Goal: Task Accomplishment & Management: Manage account settings

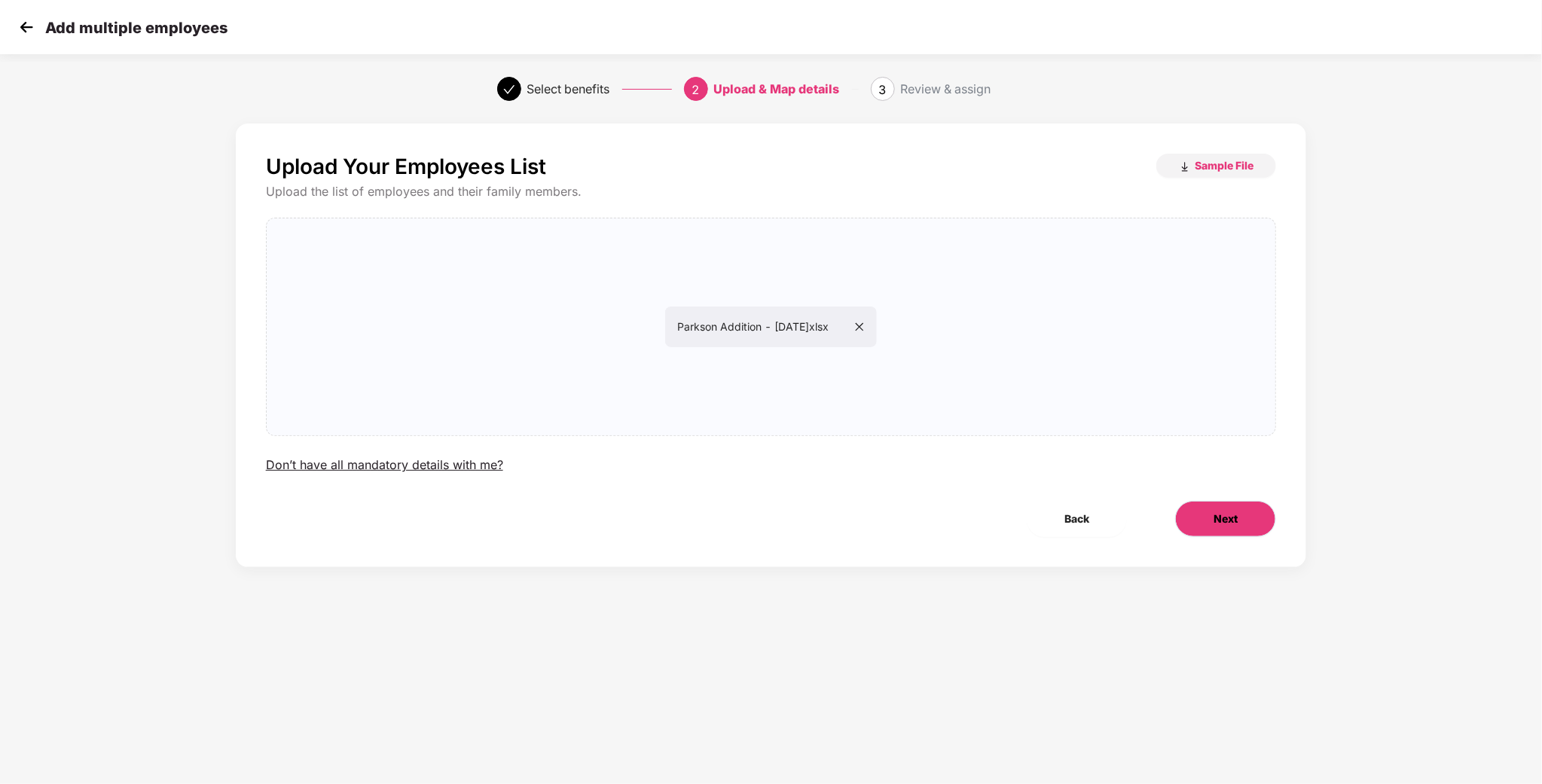
click at [1228, 513] on span "Next" at bounding box center [1226, 519] width 24 height 16
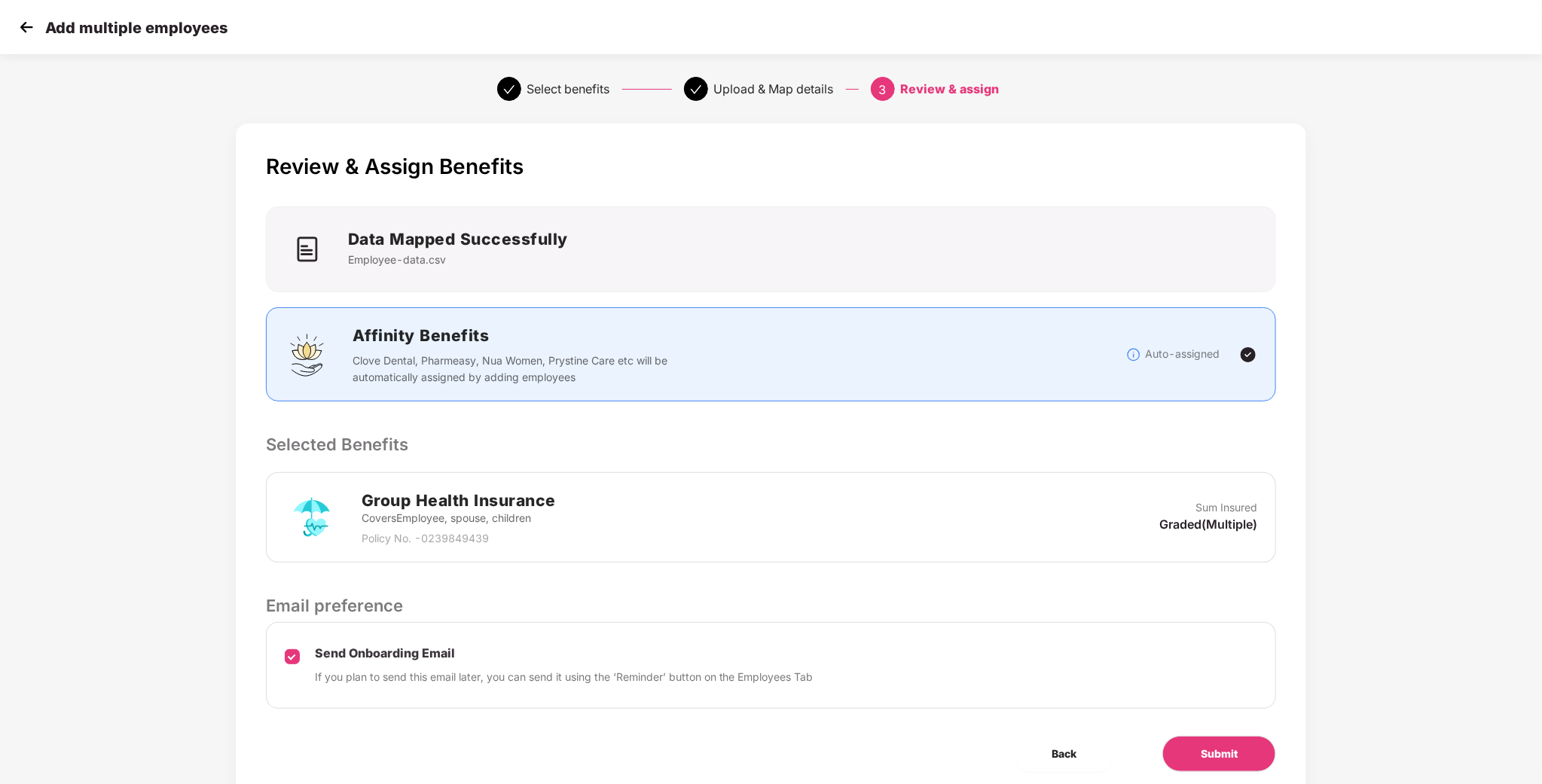
scroll to position [59, 0]
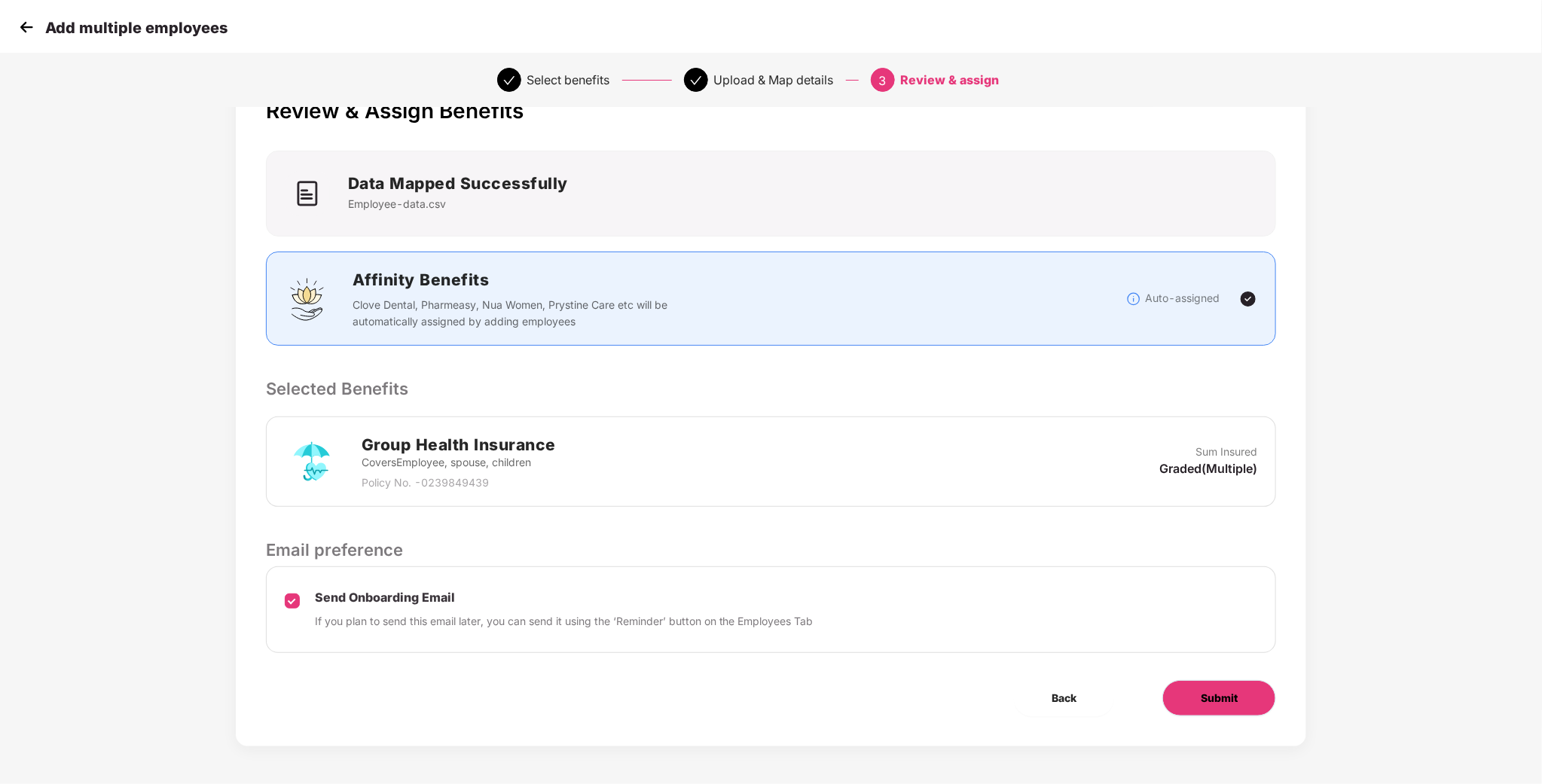
click at [1212, 692] on span "Submit" at bounding box center [1219, 698] width 37 height 16
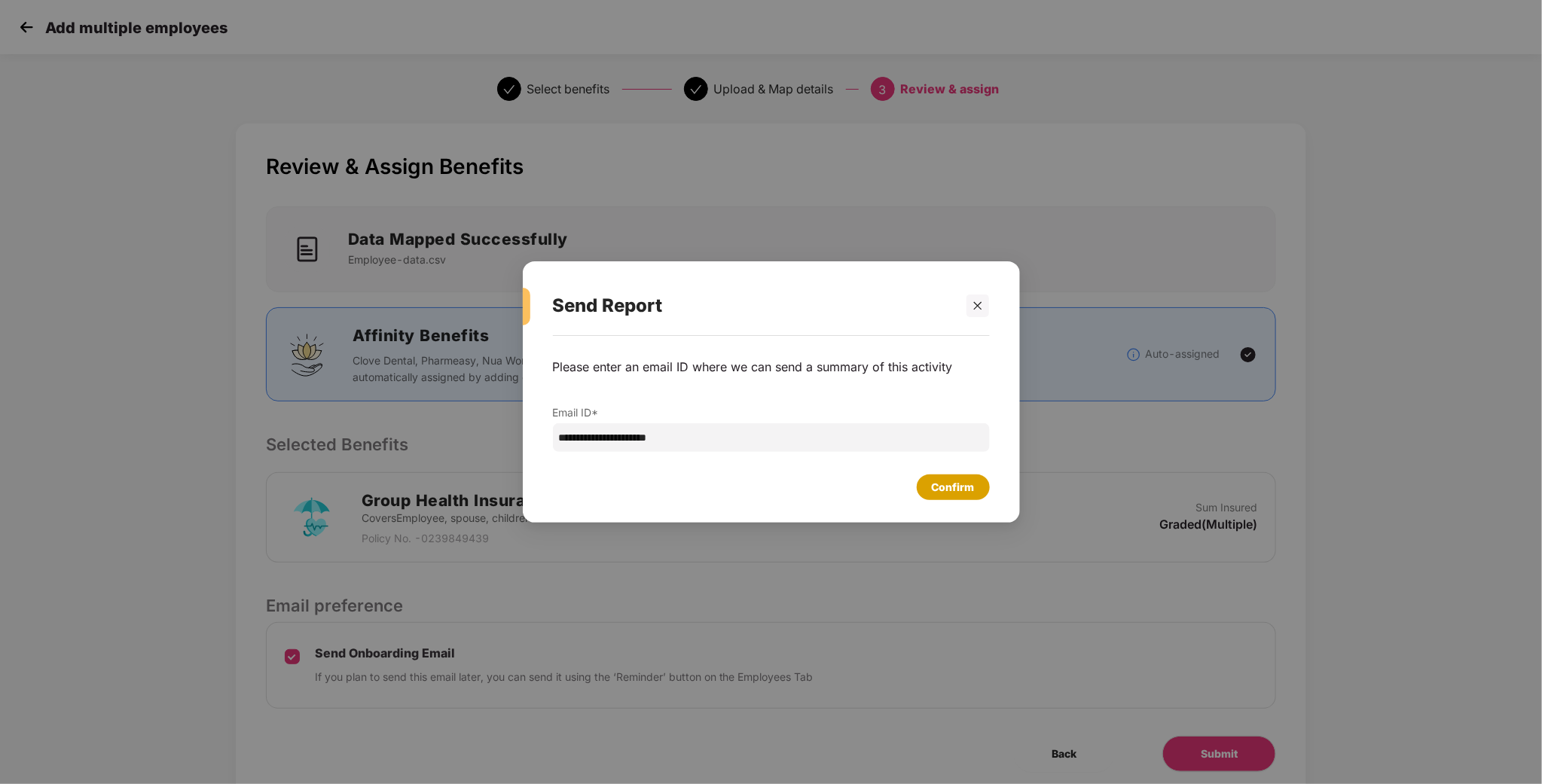
click at [927, 479] on div "Confirm" at bounding box center [953, 487] width 73 height 25
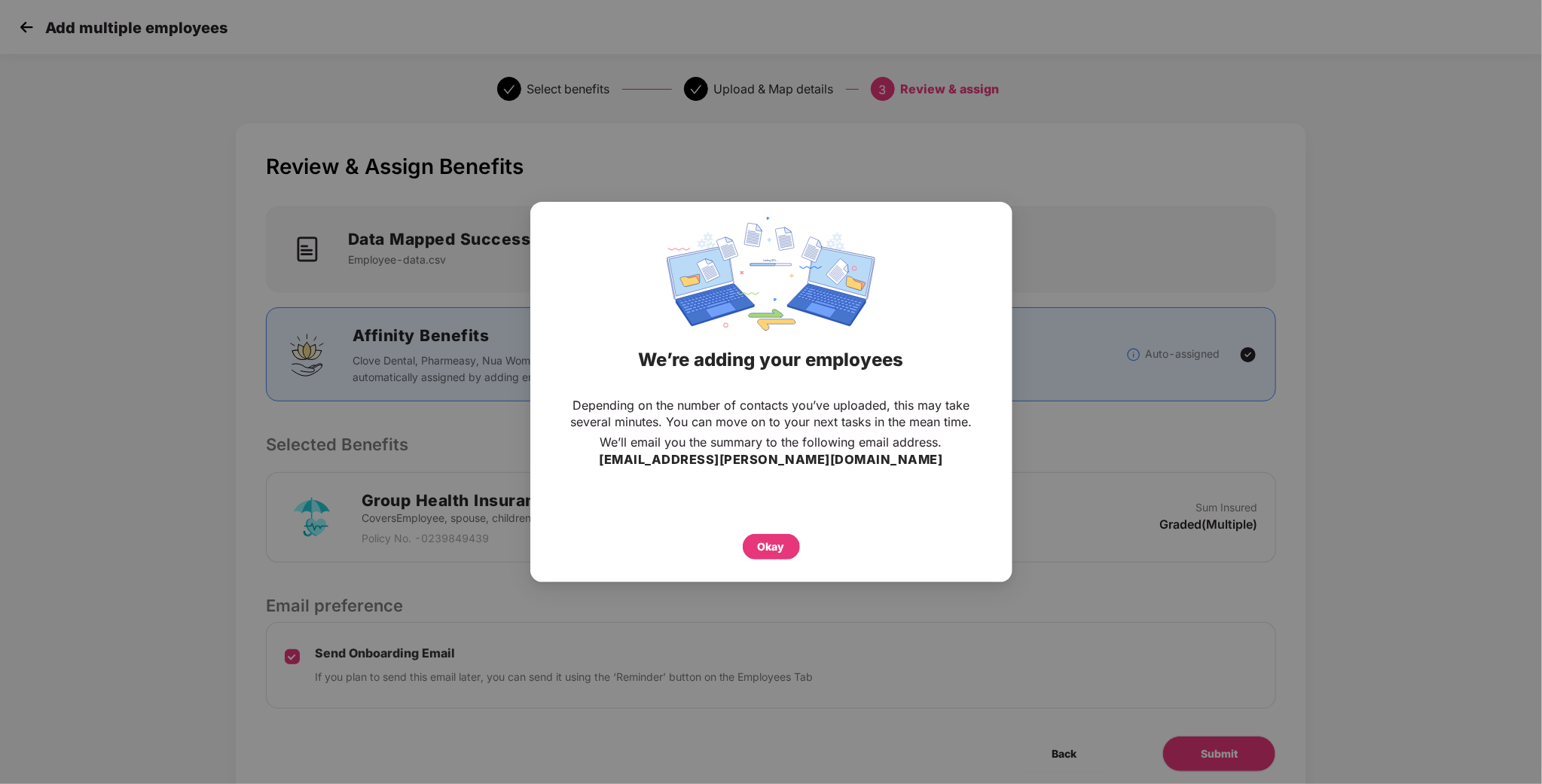
click at [730, 561] on div "Depending on the number of contacts you’ve uploaded, this may take several minu…" at bounding box center [772, 477] width 482 height 177
drag, startPoint x: 742, startPoint y: 558, endPoint x: 751, endPoint y: 553, distance: 10.3
click at [744, 558] on div "Okay" at bounding box center [772, 543] width 422 height 34
click at [757, 552] on div "Okay" at bounding box center [772, 546] width 57 height 25
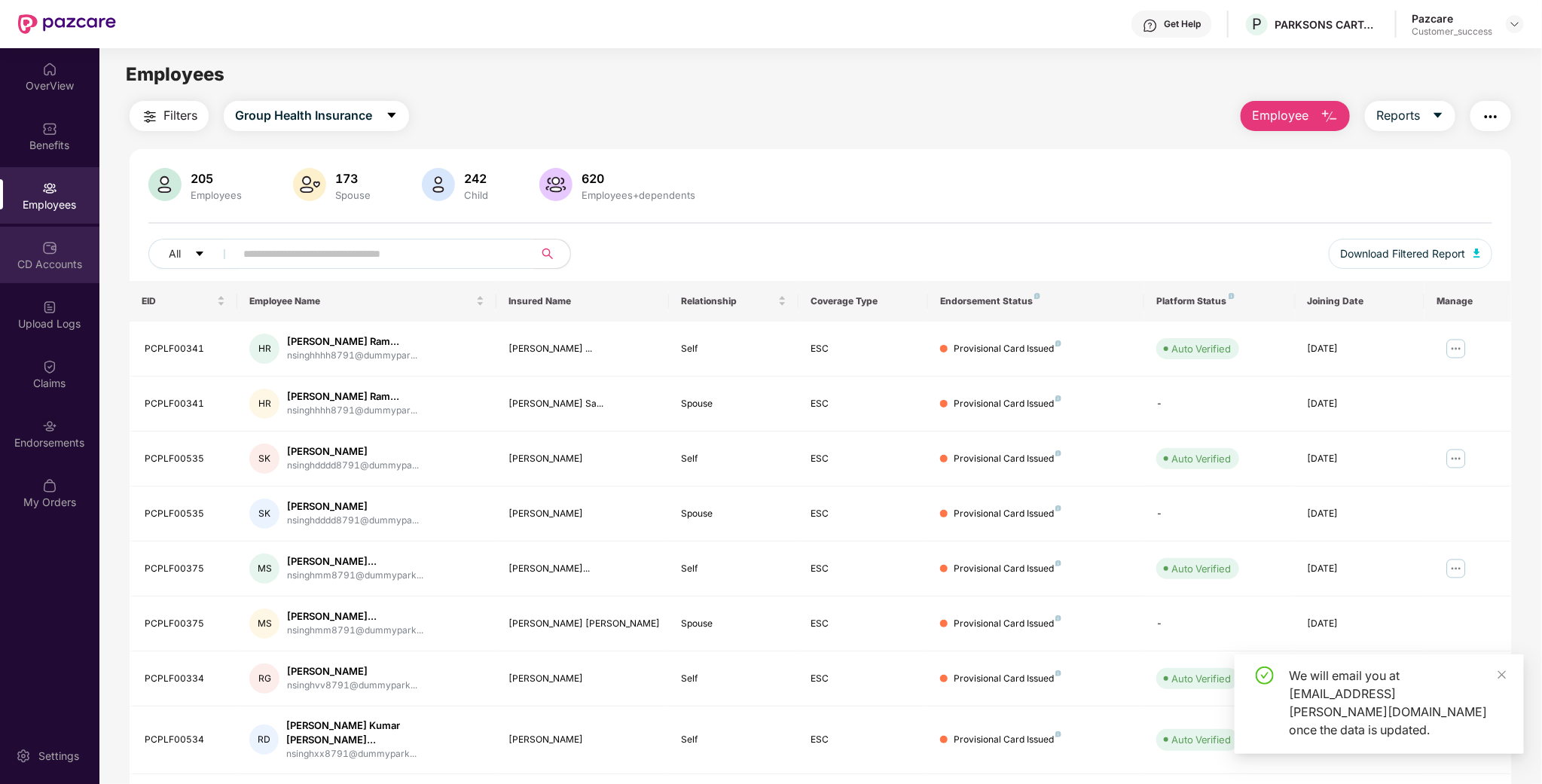
click at [63, 267] on div "CD Accounts" at bounding box center [50, 264] width 100 height 15
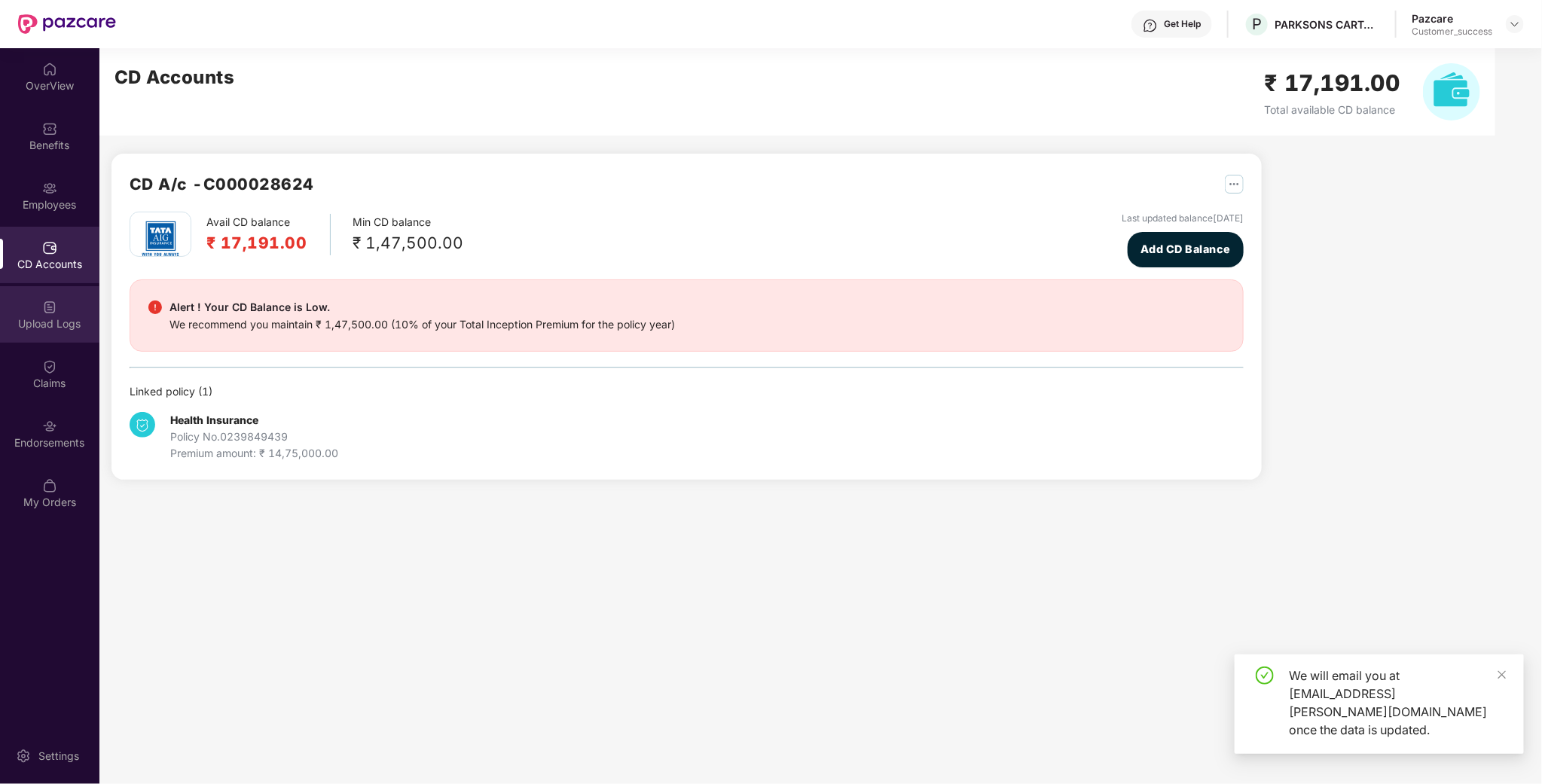
click at [43, 308] on img at bounding box center [50, 307] width 15 height 15
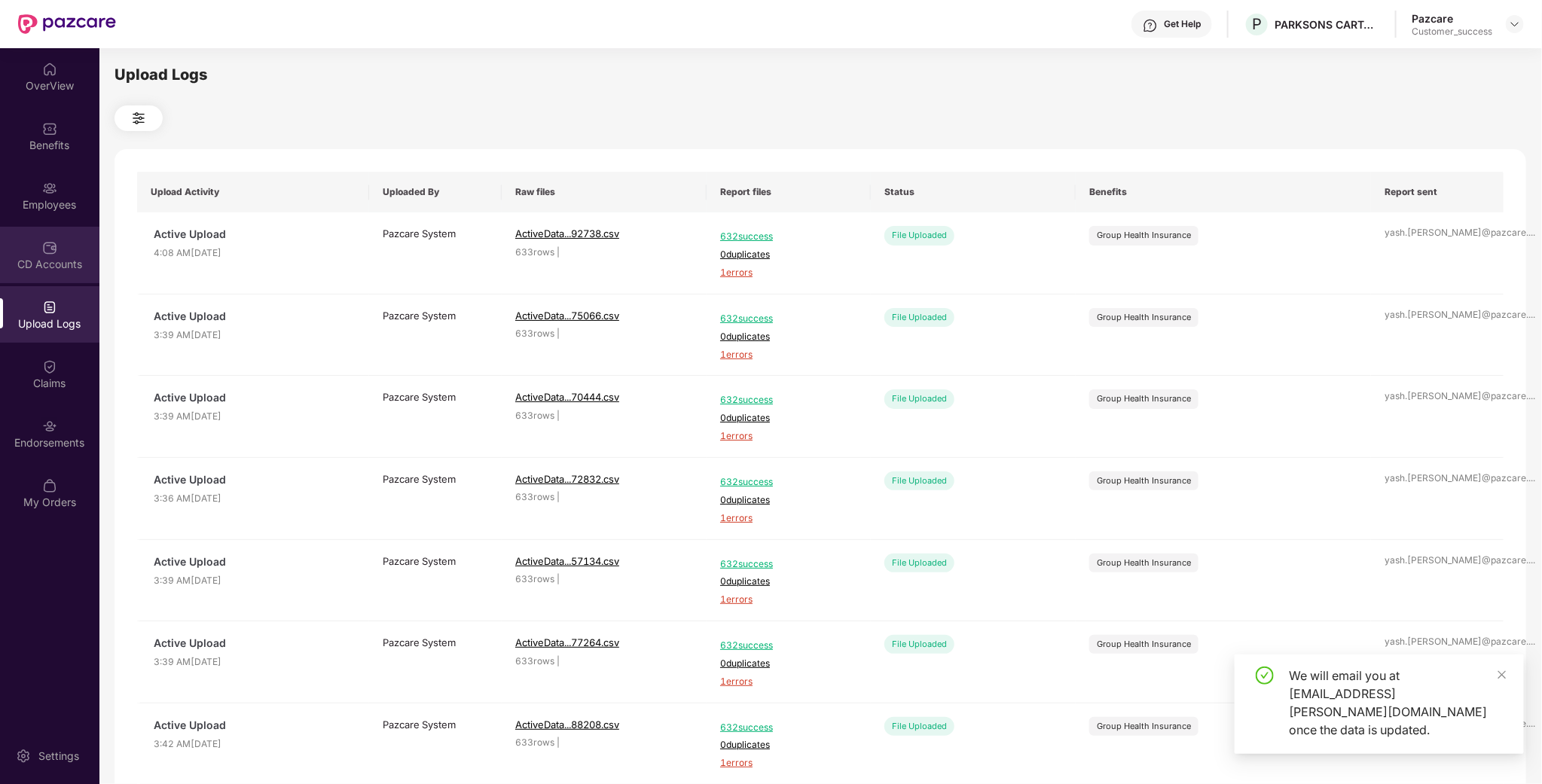
click at [63, 231] on div "CD Accounts" at bounding box center [50, 254] width 100 height 56
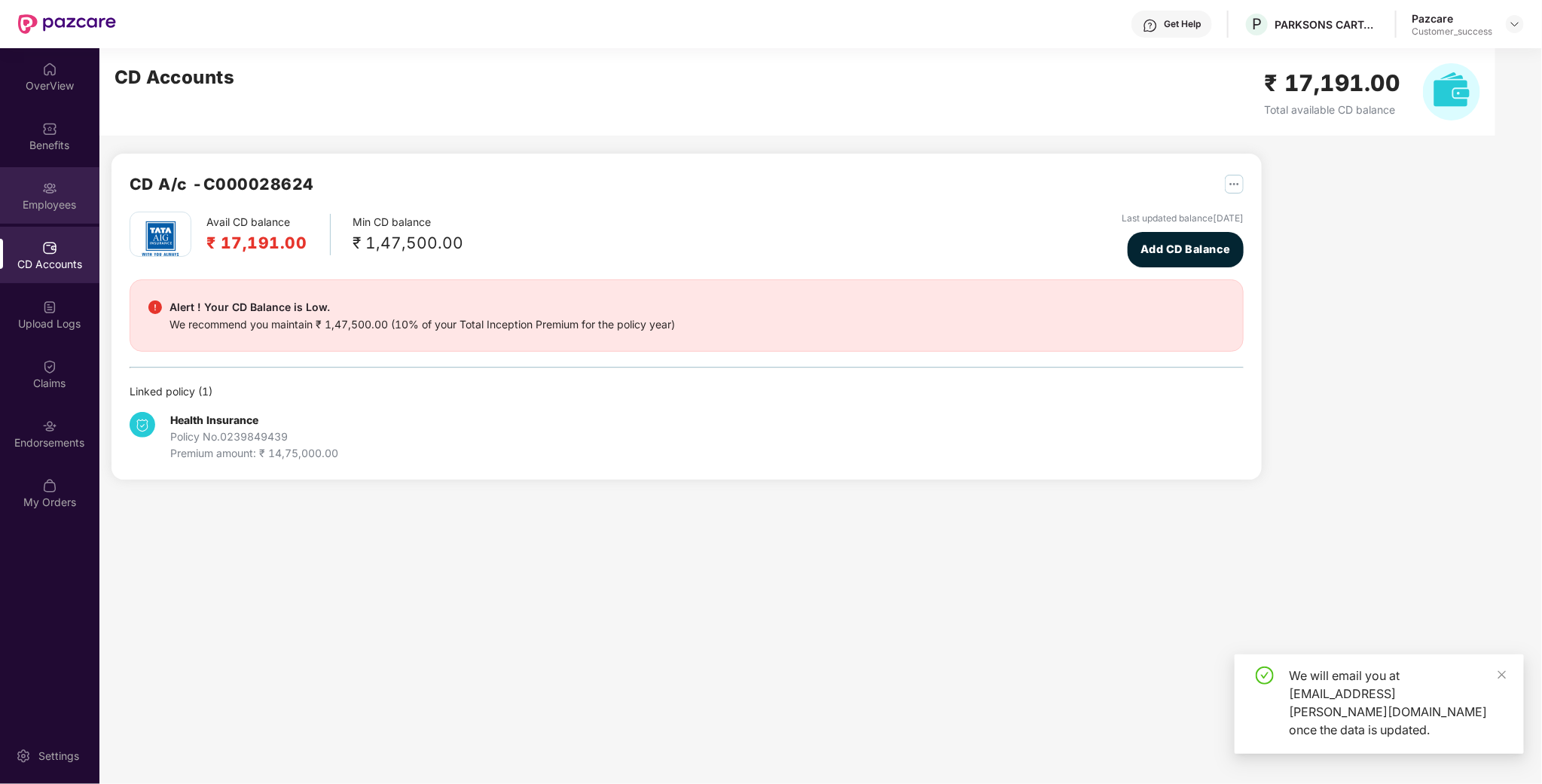
click at [63, 210] on div "Employees" at bounding box center [50, 204] width 100 height 15
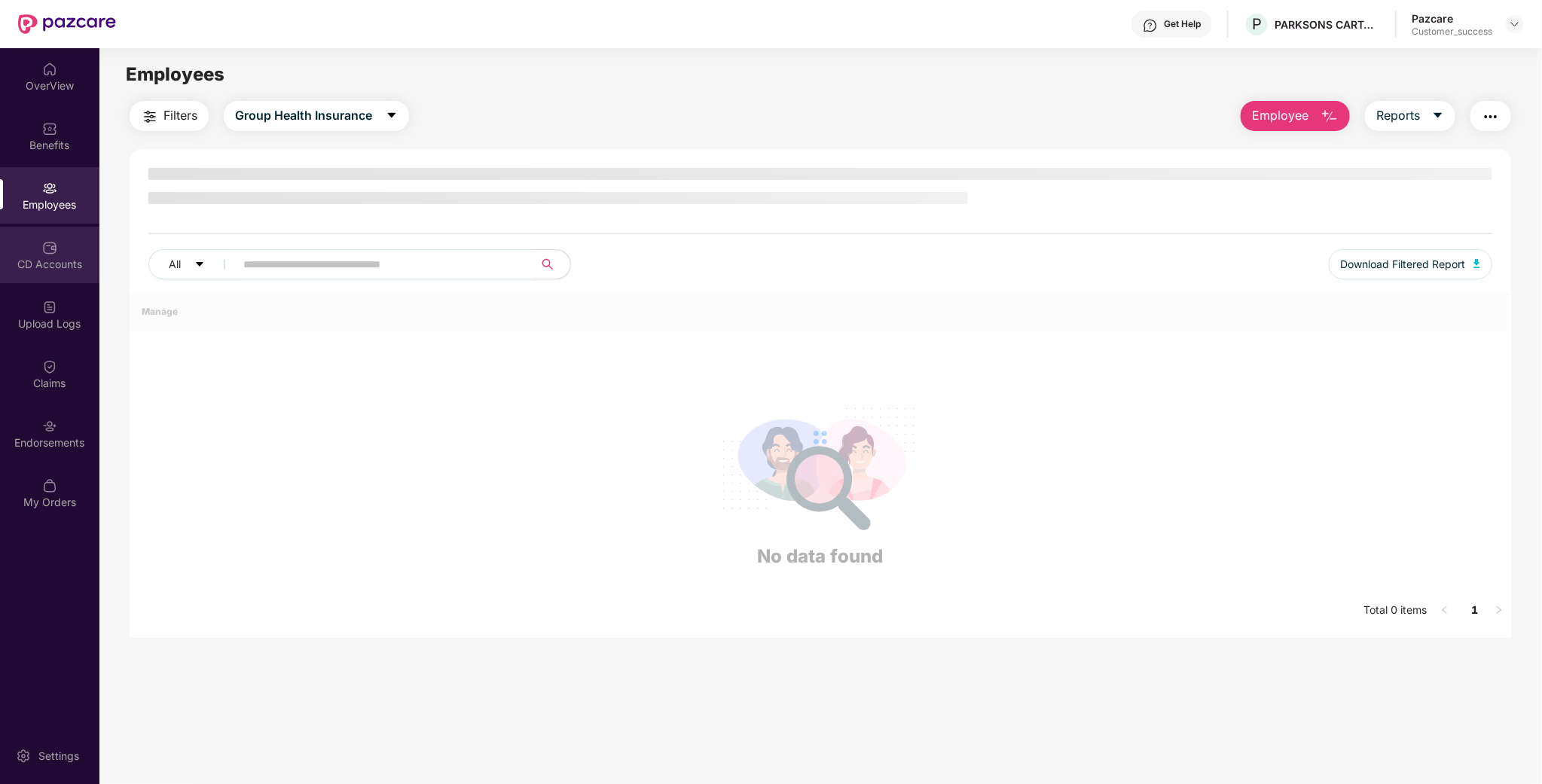
click at [20, 251] on div "CD Accounts" at bounding box center [50, 254] width 100 height 56
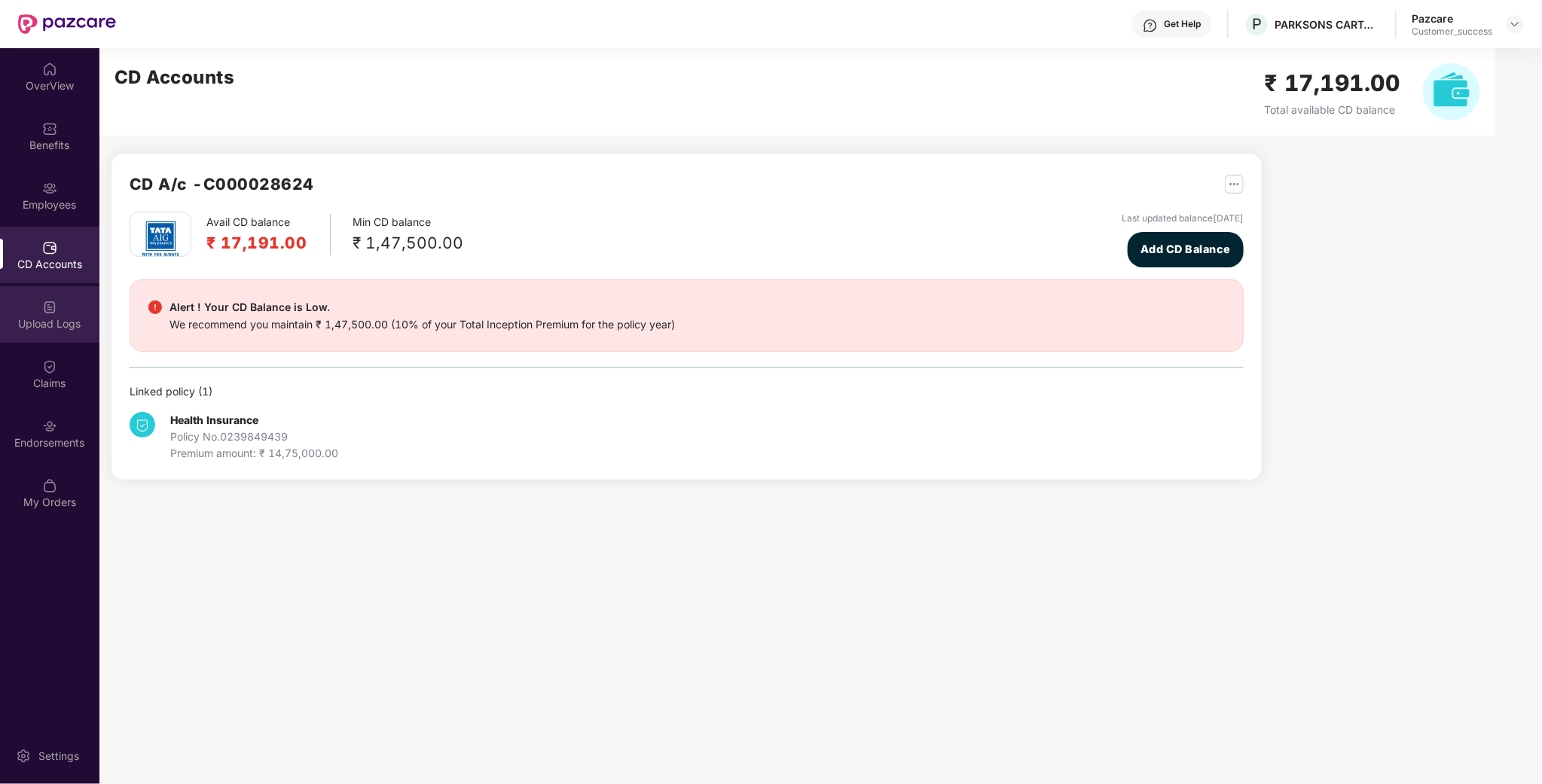
click at [68, 335] on div "Upload Logs" at bounding box center [50, 314] width 100 height 56
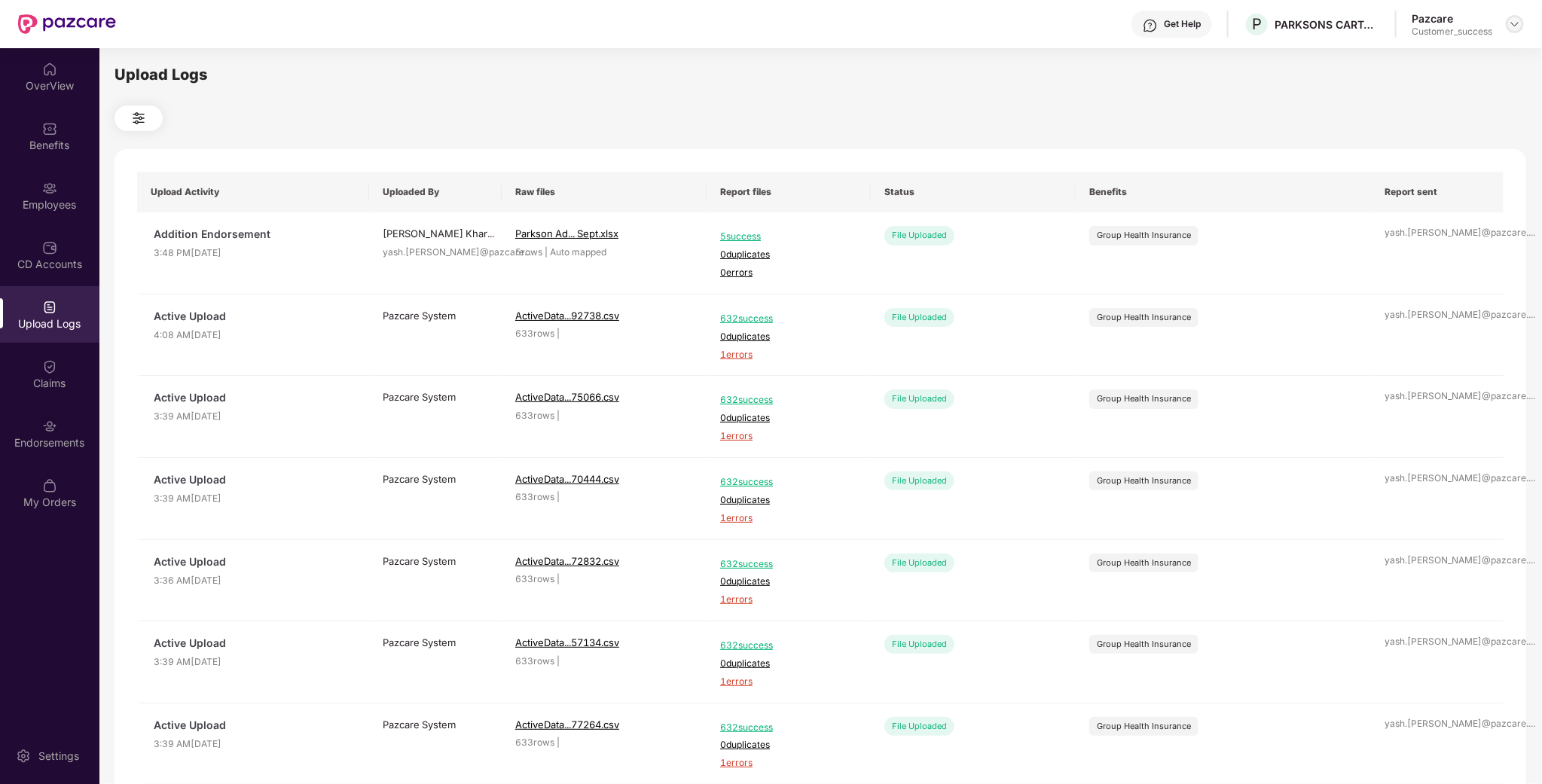
click at [1519, 15] on div at bounding box center [1515, 24] width 18 height 18
click at [1473, 61] on div "Switch to partner view" at bounding box center [1446, 59] width 196 height 29
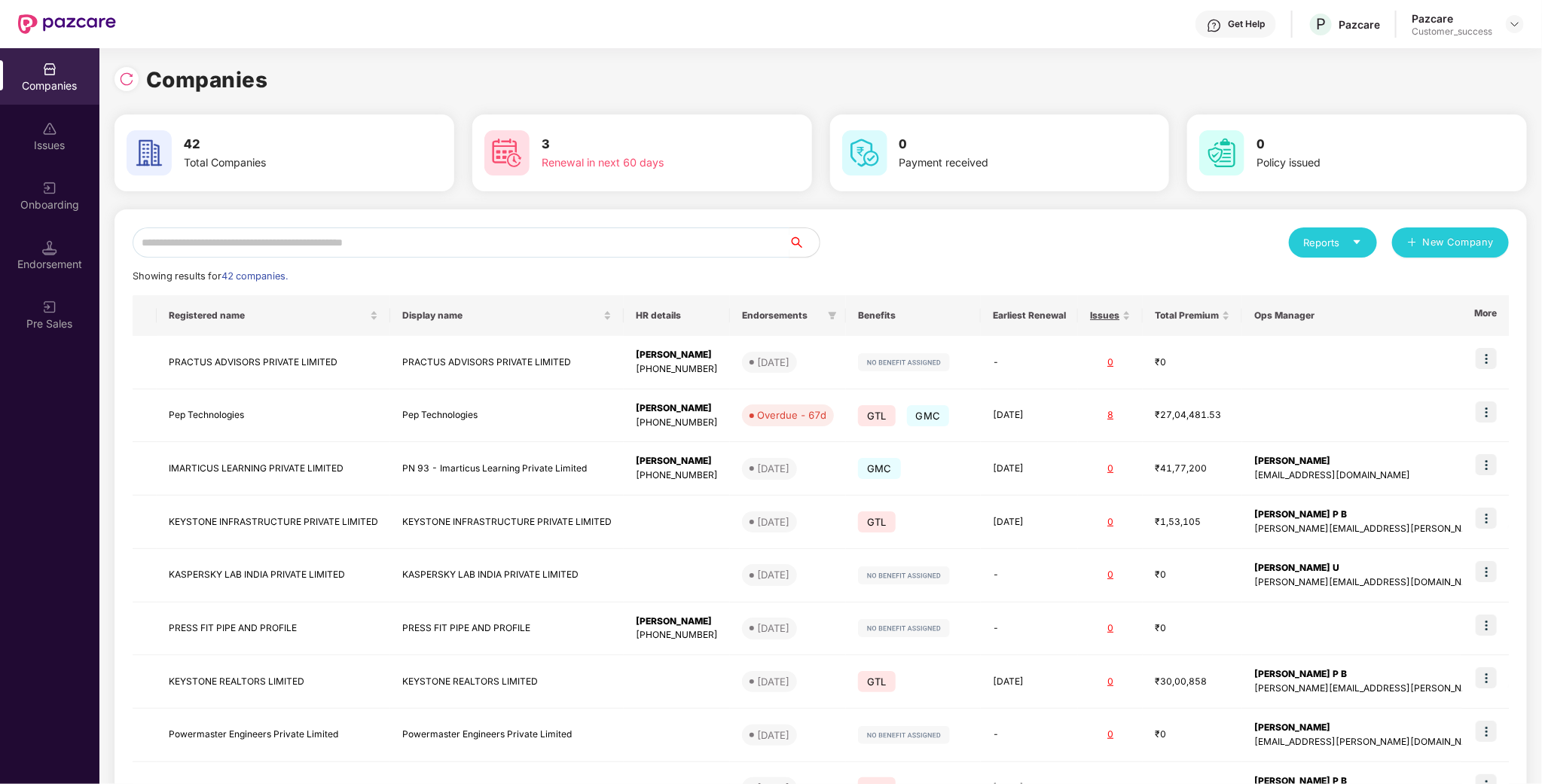
click at [325, 233] on input "text" at bounding box center [461, 242] width 657 height 30
type input "*"
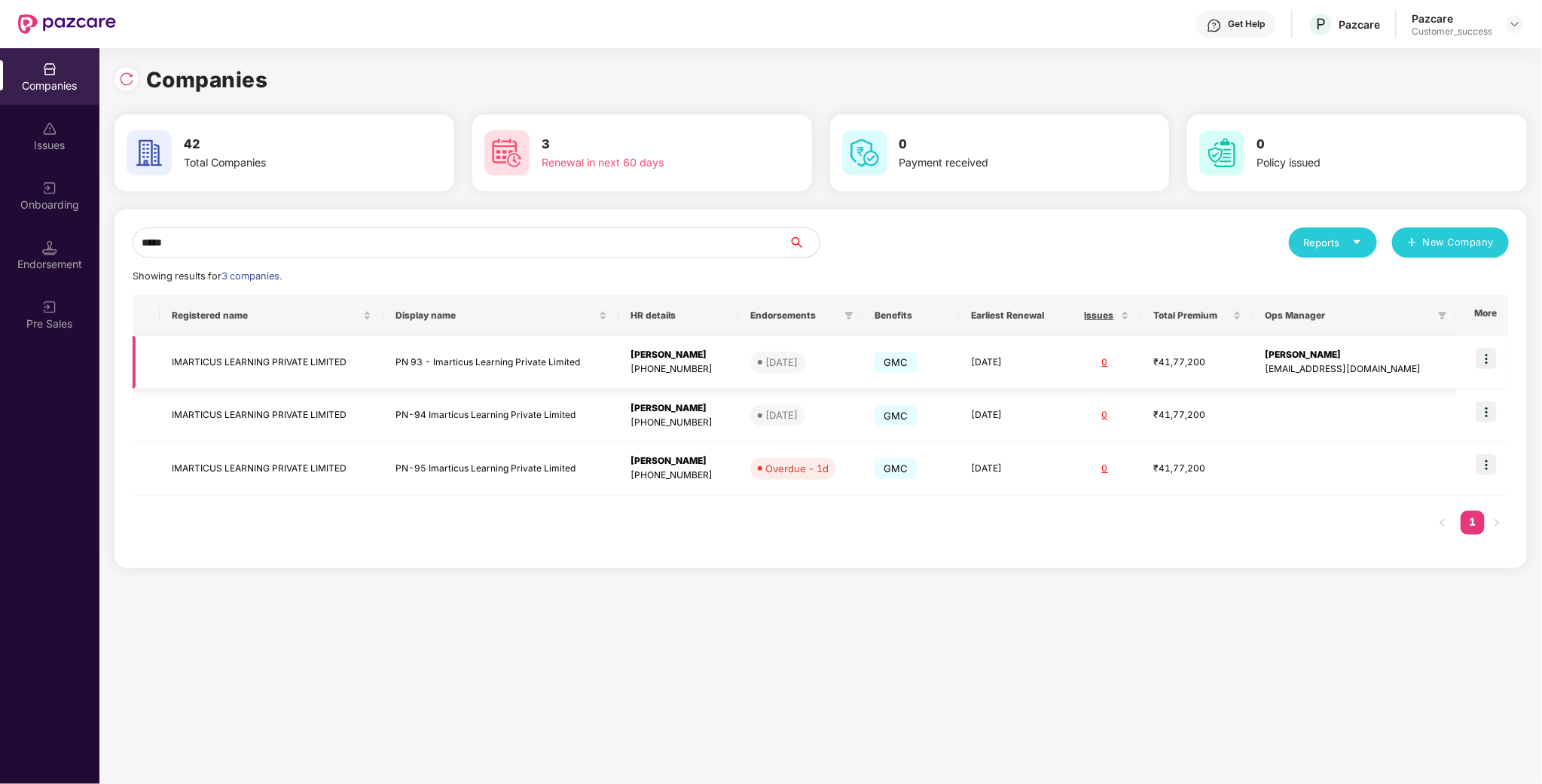
type input "*****"
click at [1488, 361] on img at bounding box center [1486, 359] width 21 height 21
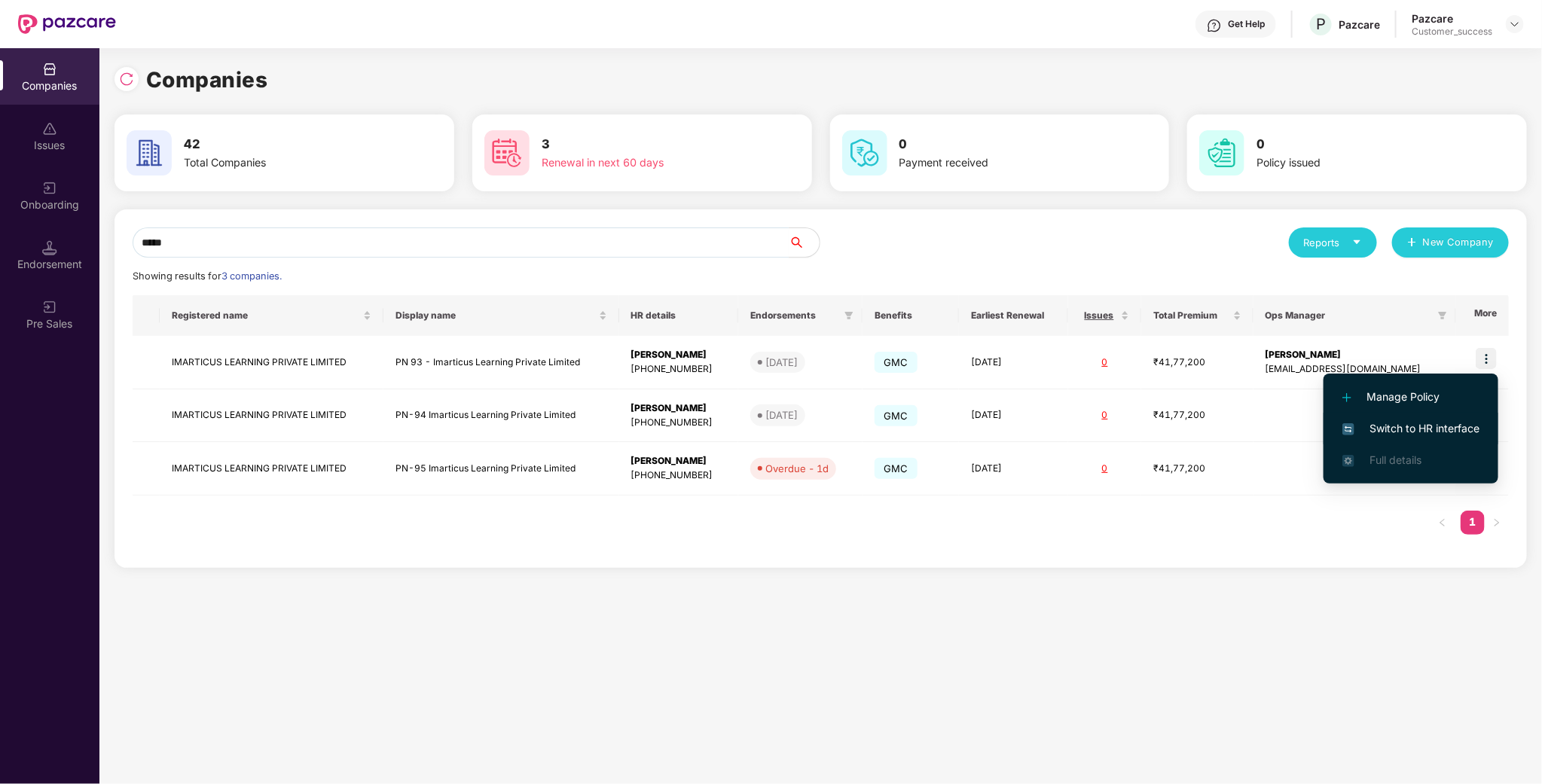
click at [1449, 426] on span "Switch to HR interface" at bounding box center [1411, 428] width 137 height 16
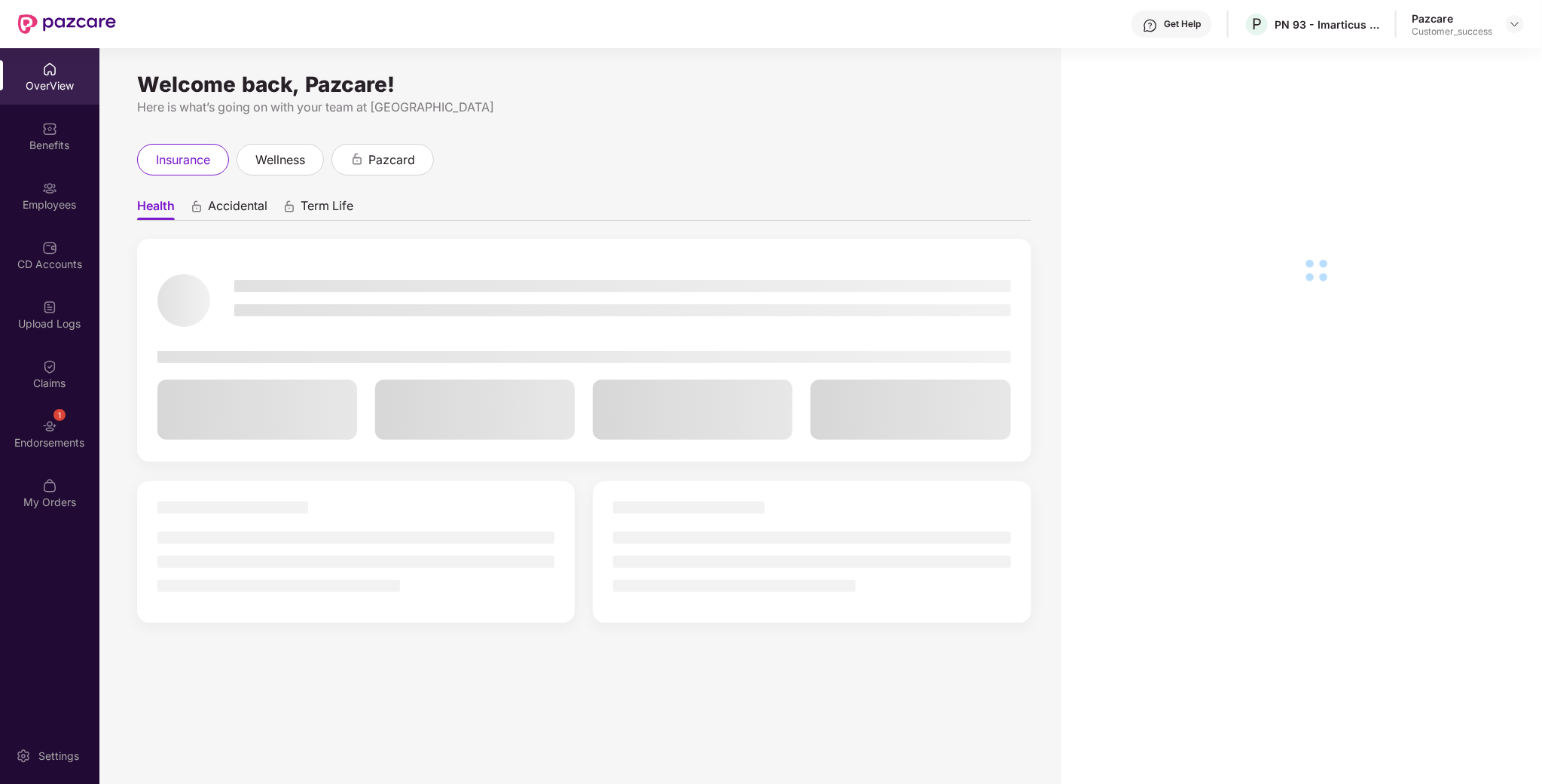
click at [63, 213] on div "Employees" at bounding box center [50, 195] width 100 height 56
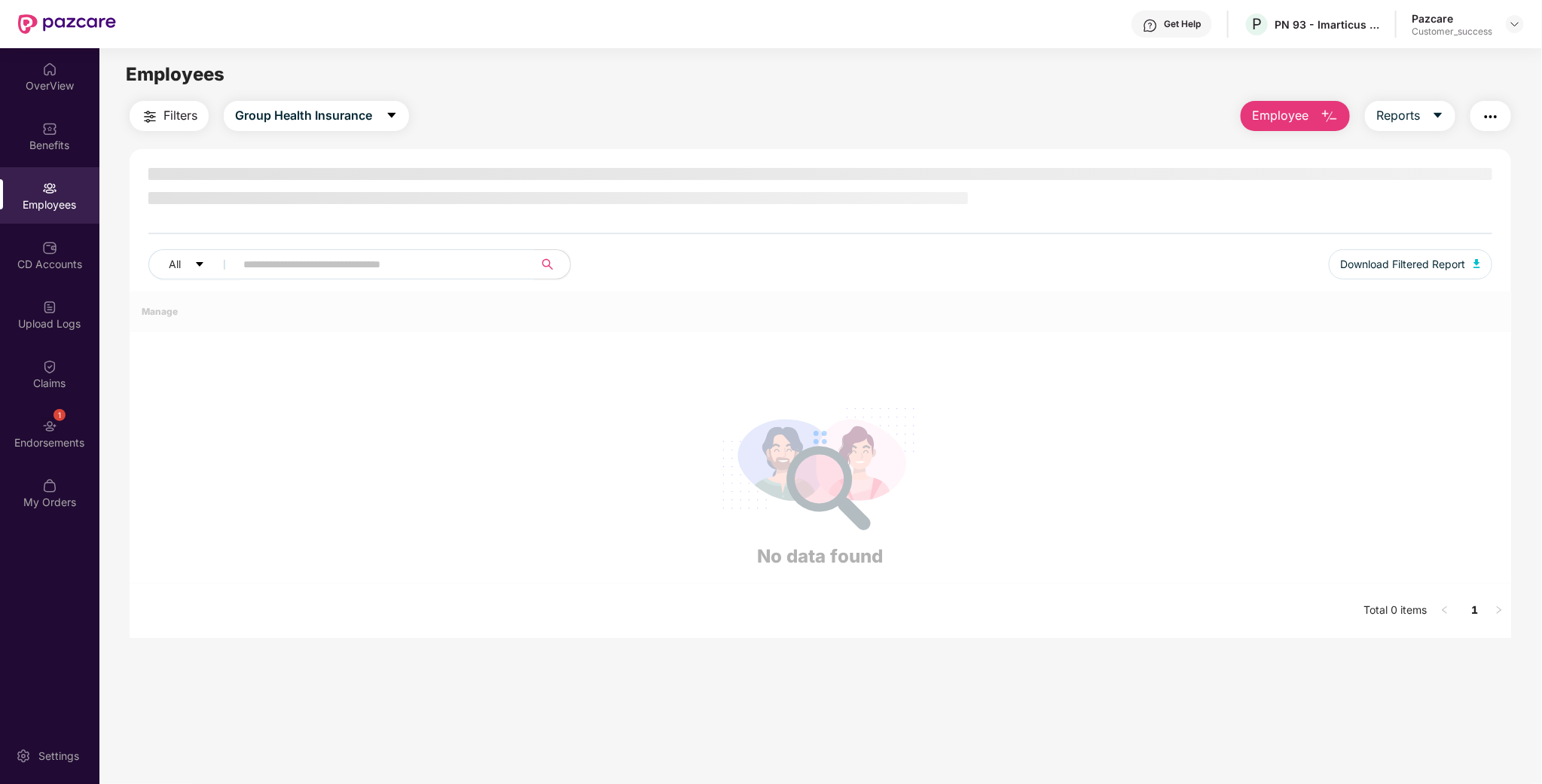
click at [281, 258] on div "All Download Filtered Report" at bounding box center [821, 230] width 1382 height 123
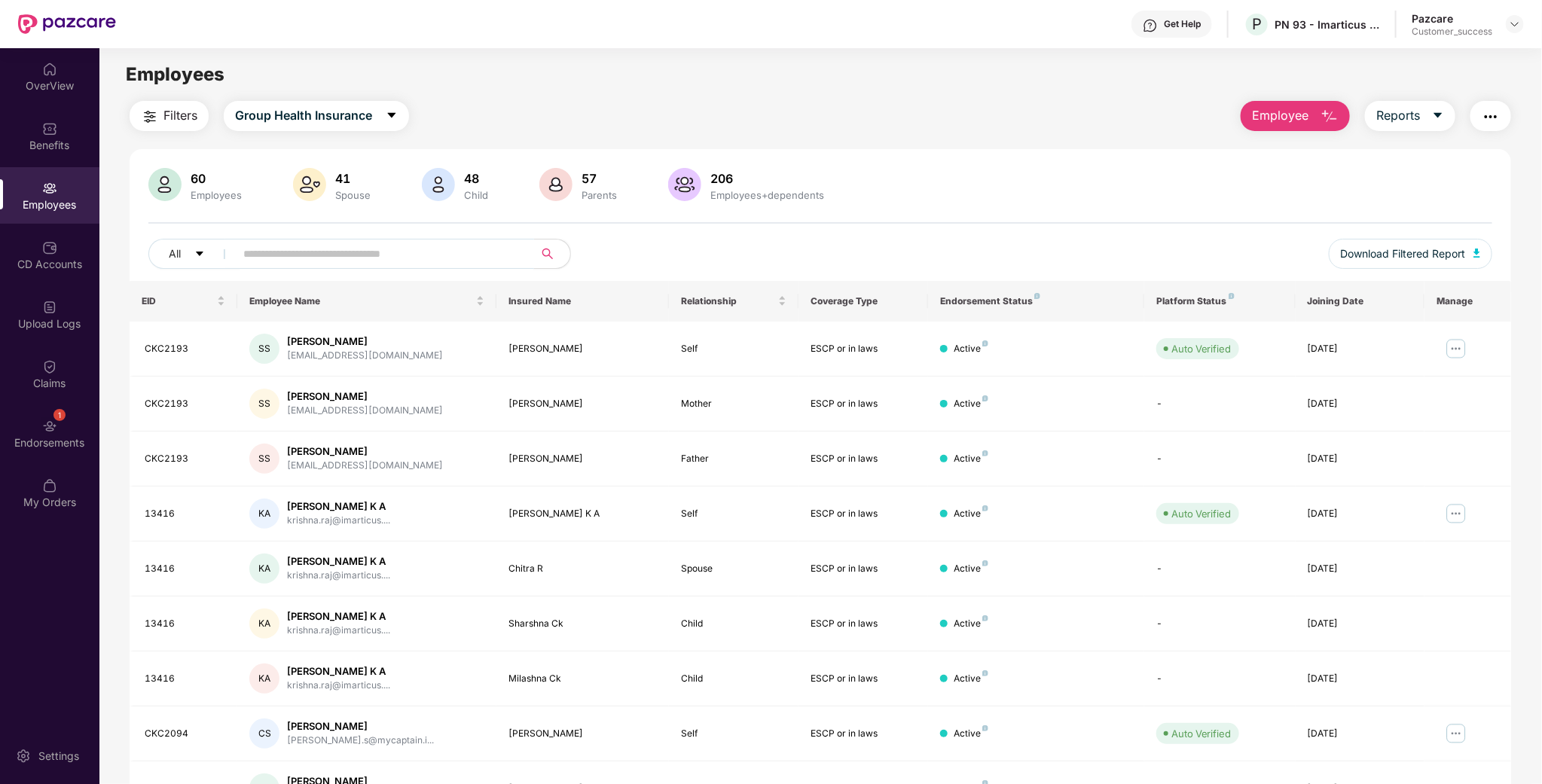
click at [290, 262] on input "text" at bounding box center [379, 254] width 271 height 23
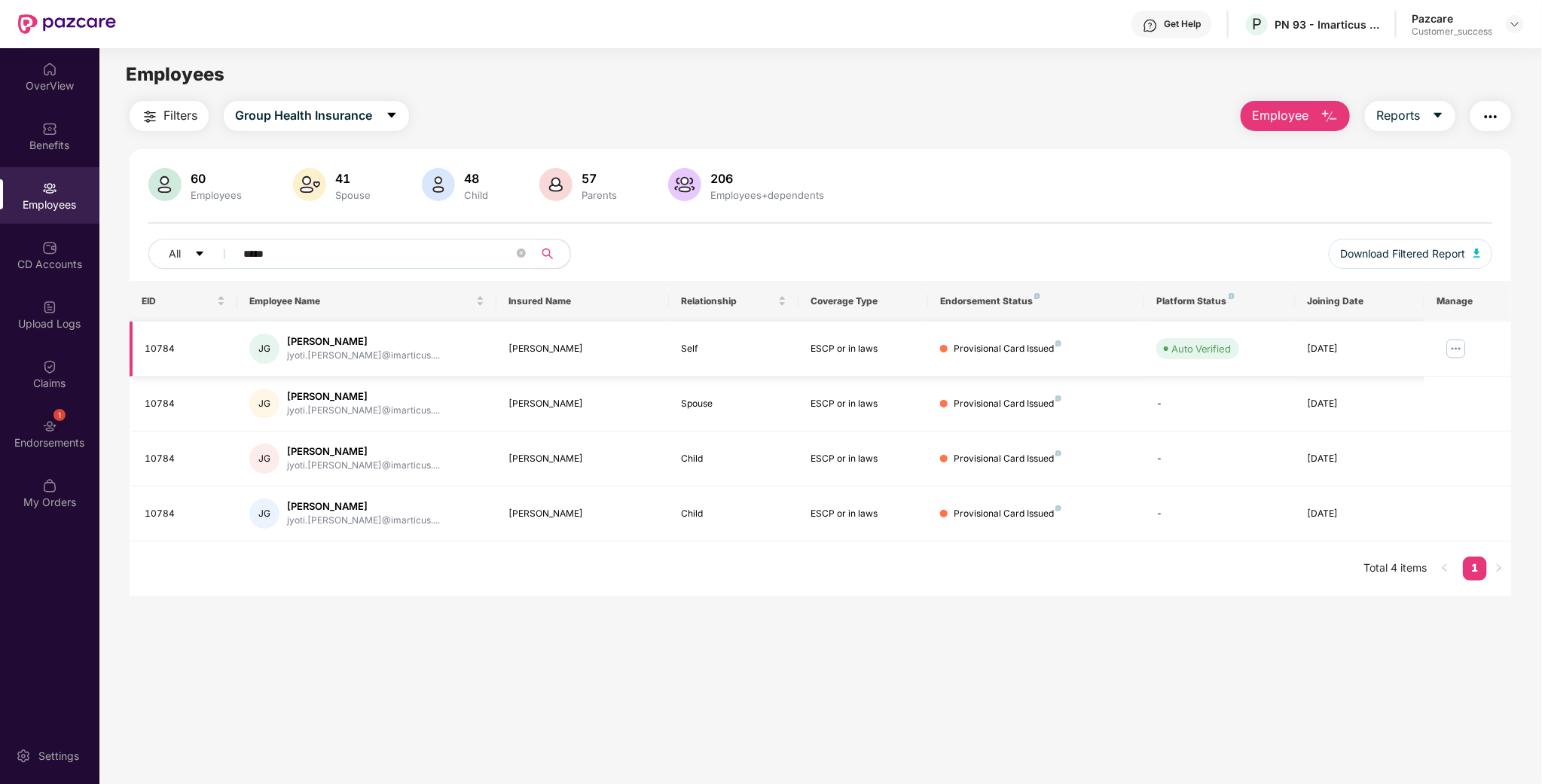
type input "*****"
click at [1452, 349] on img at bounding box center [1456, 348] width 24 height 24
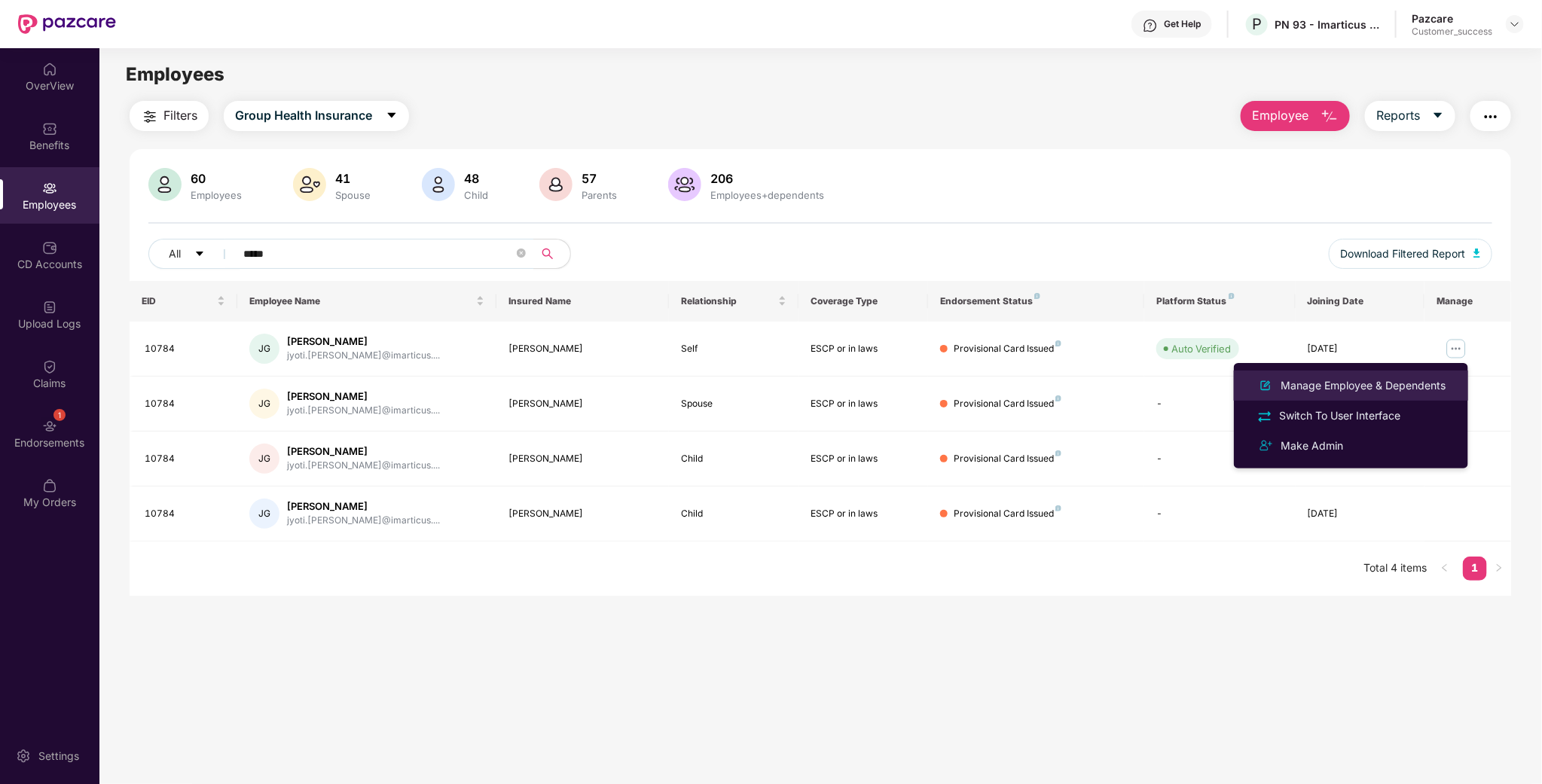
click at [1386, 388] on div "Manage Employee & Dependents" at bounding box center [1363, 386] width 171 height 16
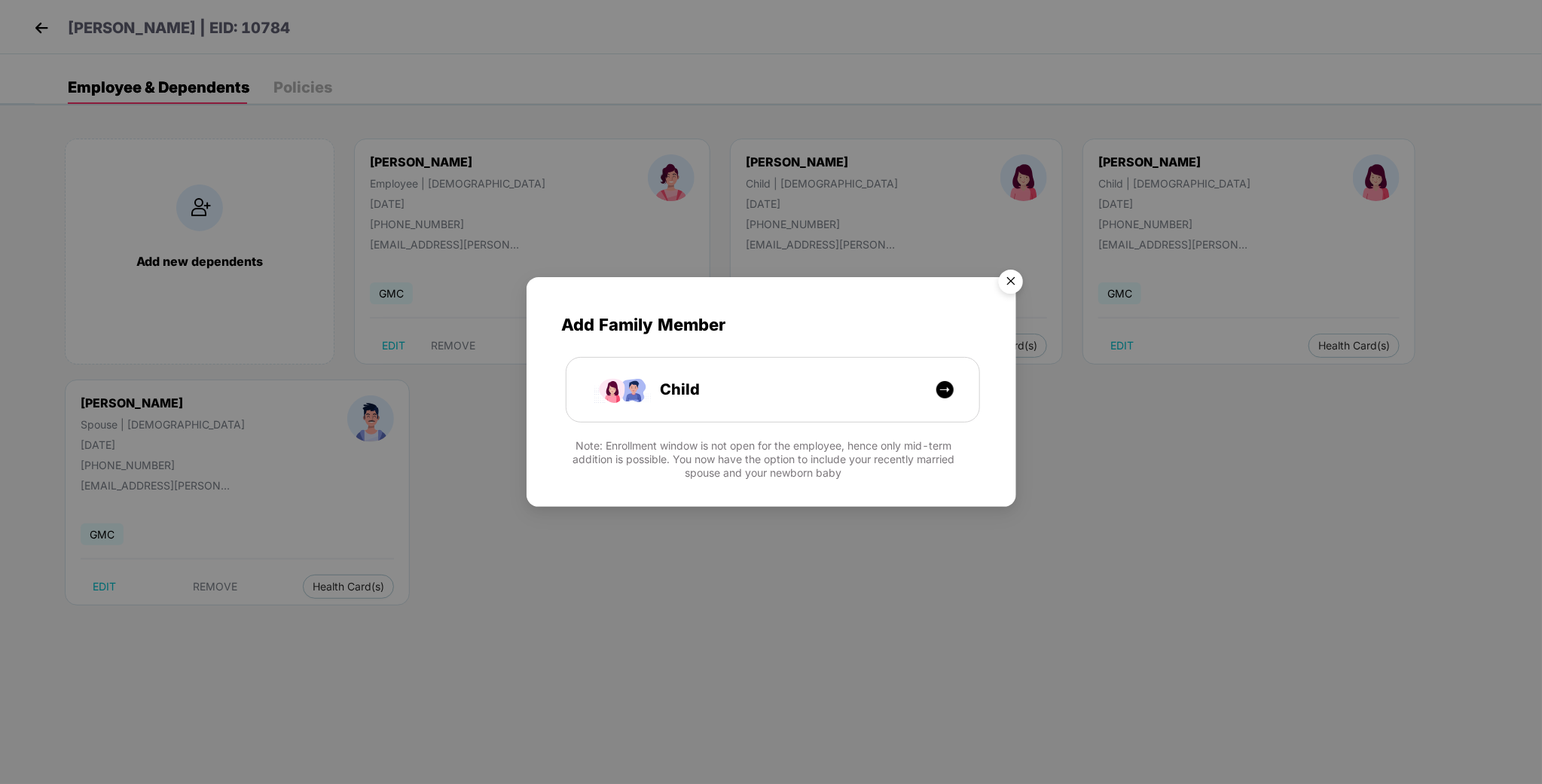
click at [1020, 284] on img "Close" at bounding box center [1011, 284] width 43 height 43
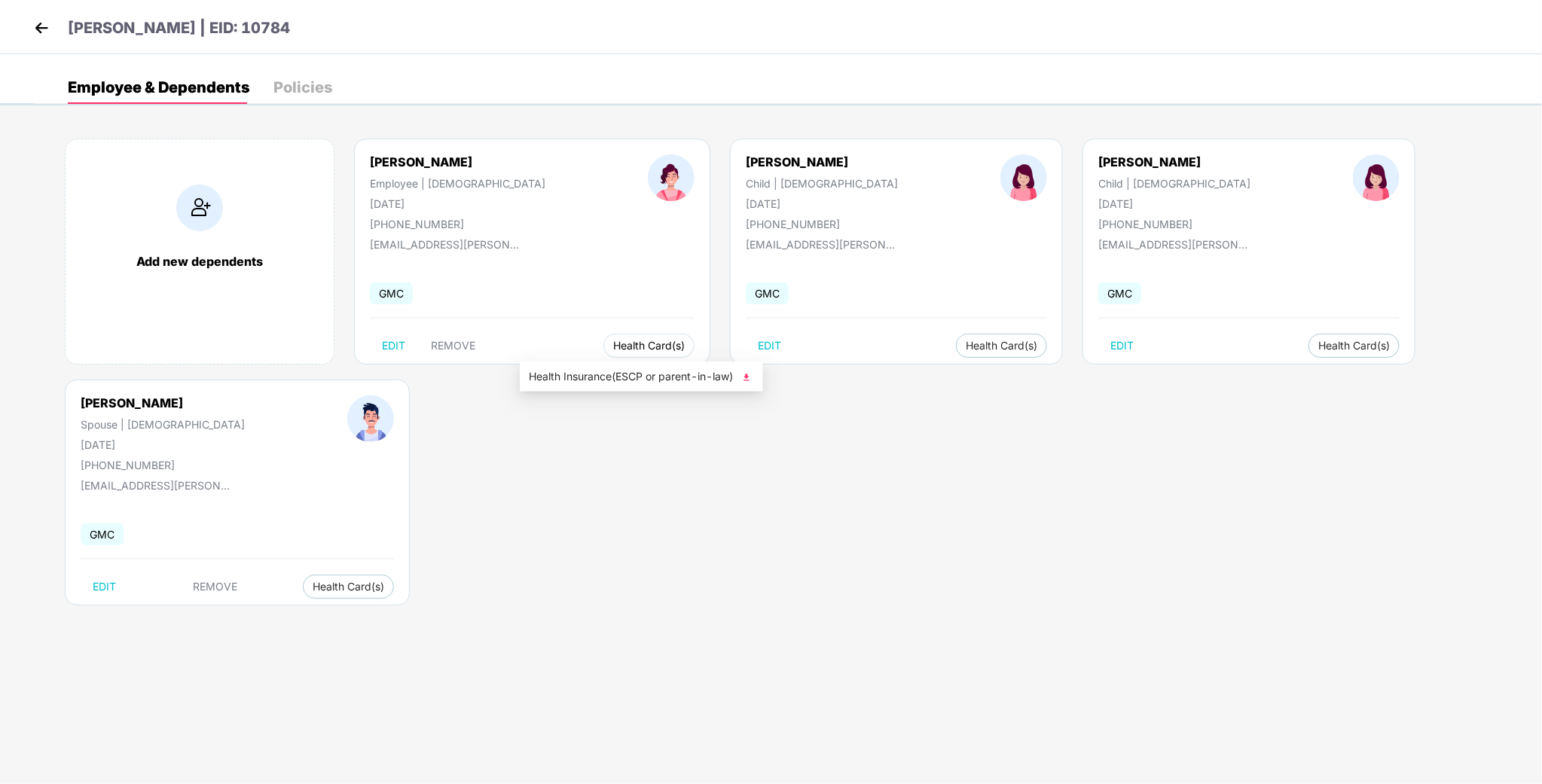
click at [613, 343] on span "Health Card(s)" at bounding box center [649, 345] width 72 height 7
click at [739, 376] on span "Health Insurance(ESCP or parent-in-law)" at bounding box center [642, 377] width 226 height 16
click at [45, 43] on header "[PERSON_NAME] | EID: 10784" at bounding box center [160, 29] width 260 height 27
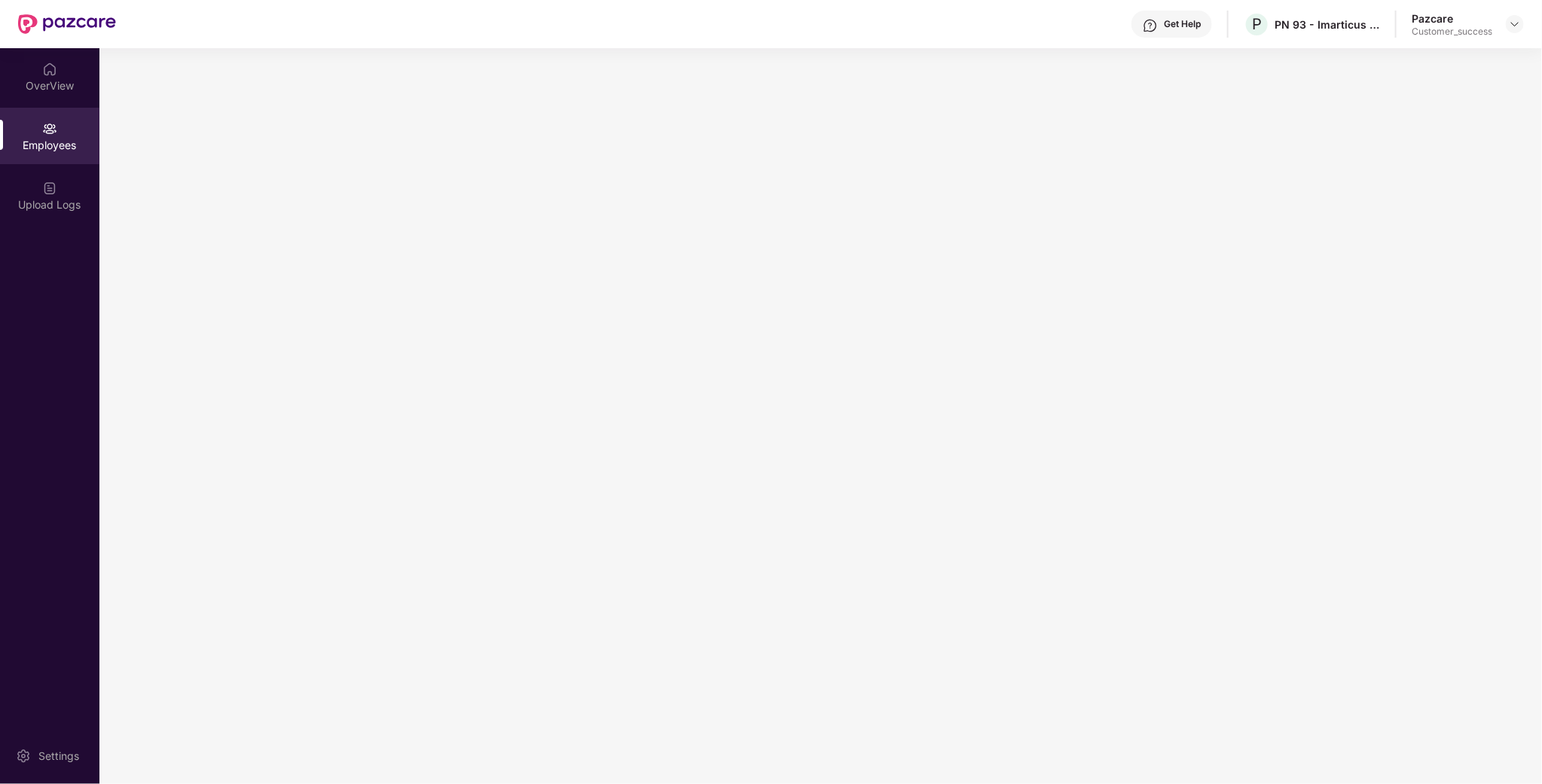
click at [45, 37] on div at bounding box center [67, 24] width 98 height 48
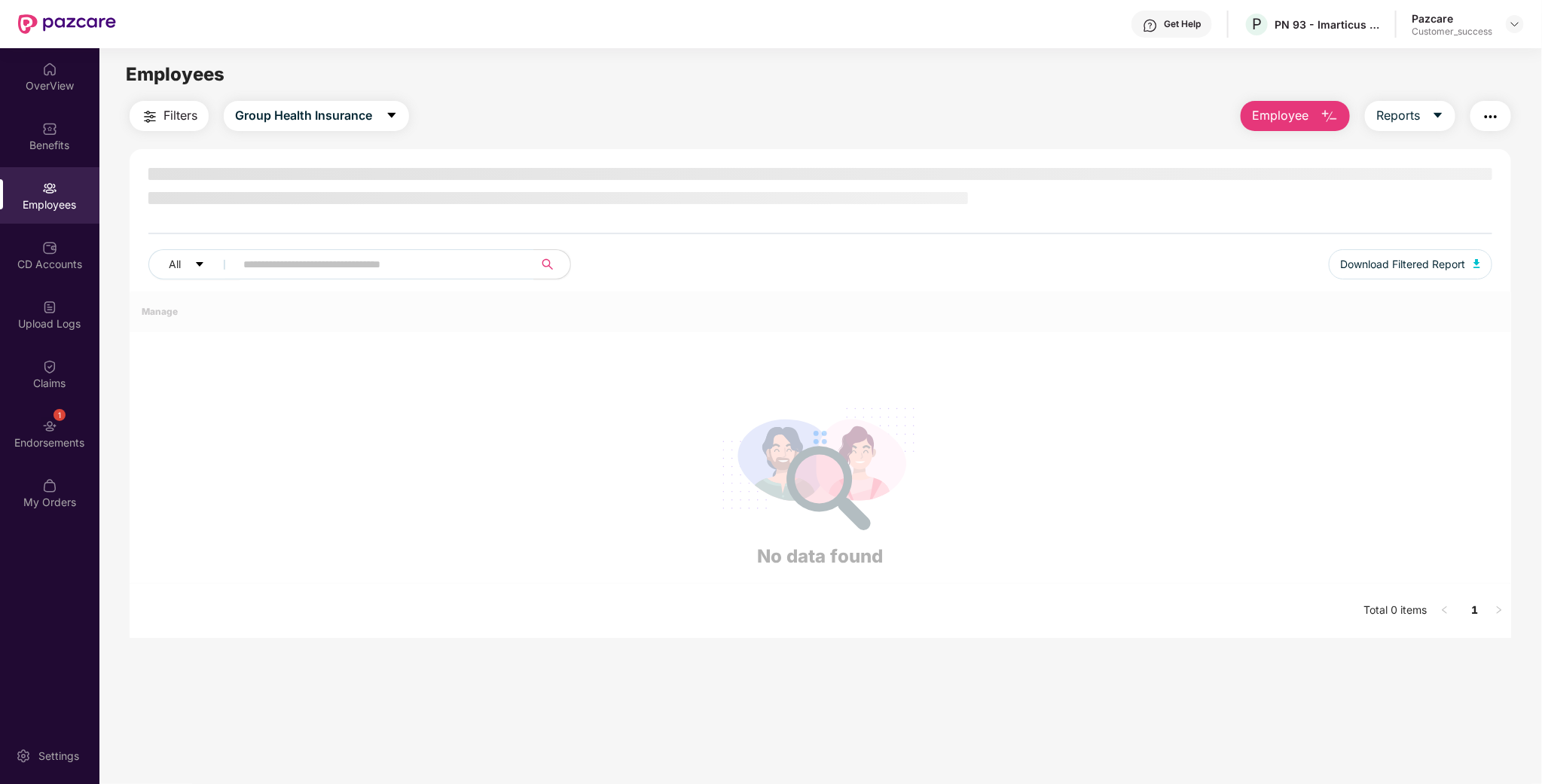
click at [45, 199] on div "Employees" at bounding box center [50, 204] width 100 height 15
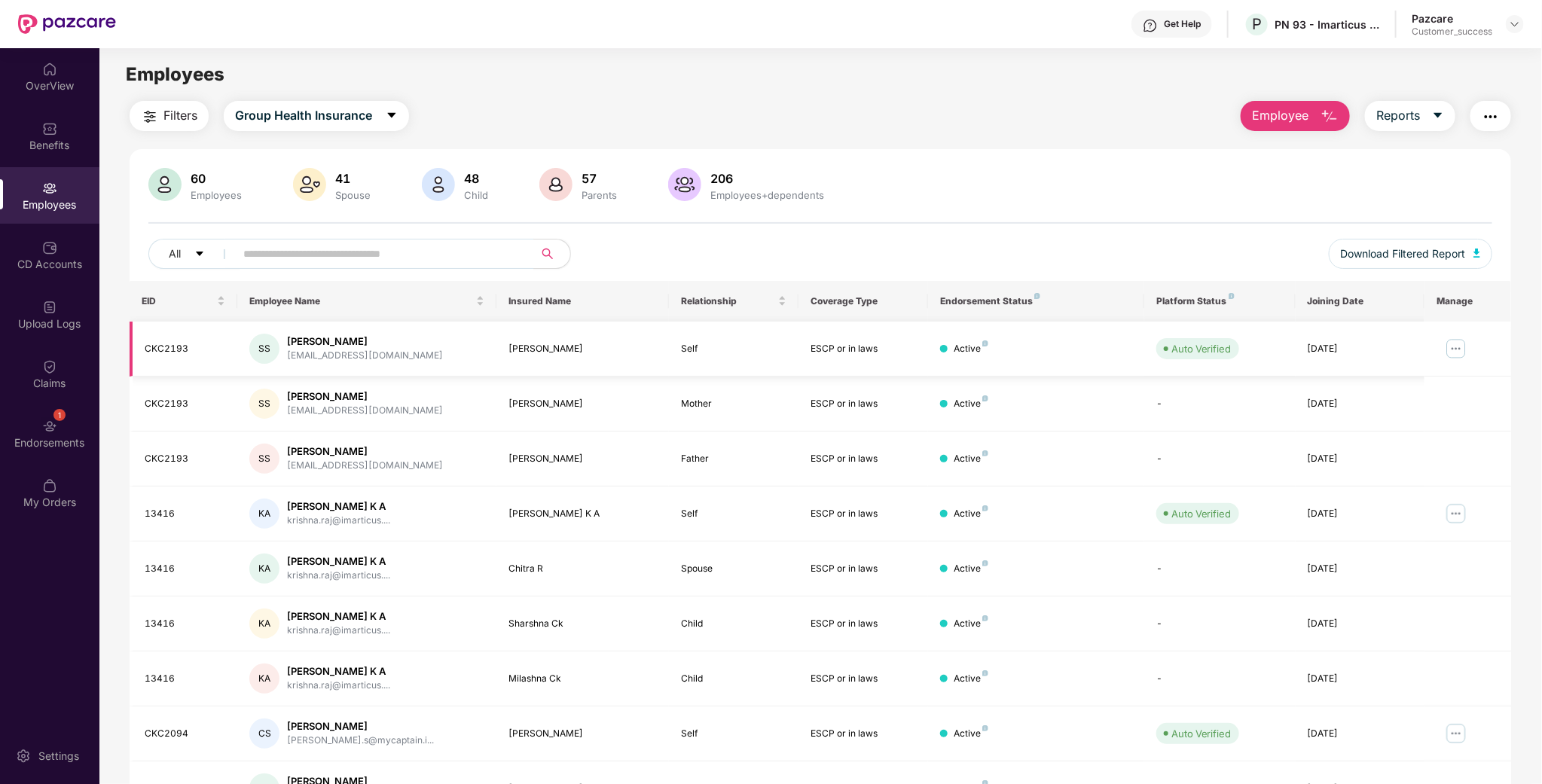
click at [1451, 347] on img at bounding box center [1456, 348] width 24 height 24
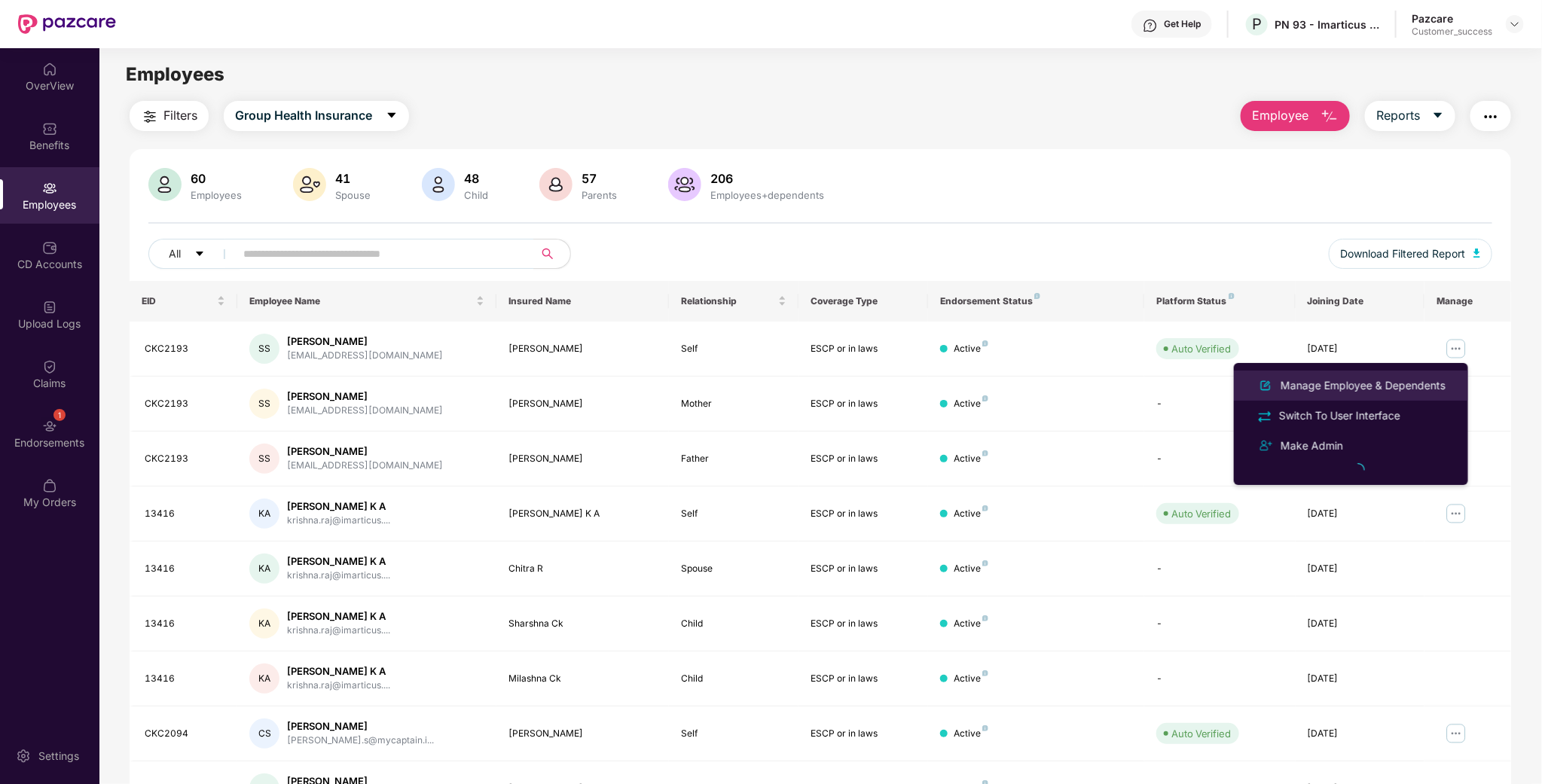
click at [1365, 382] on div "Manage Employee & Dependents" at bounding box center [1363, 386] width 171 height 16
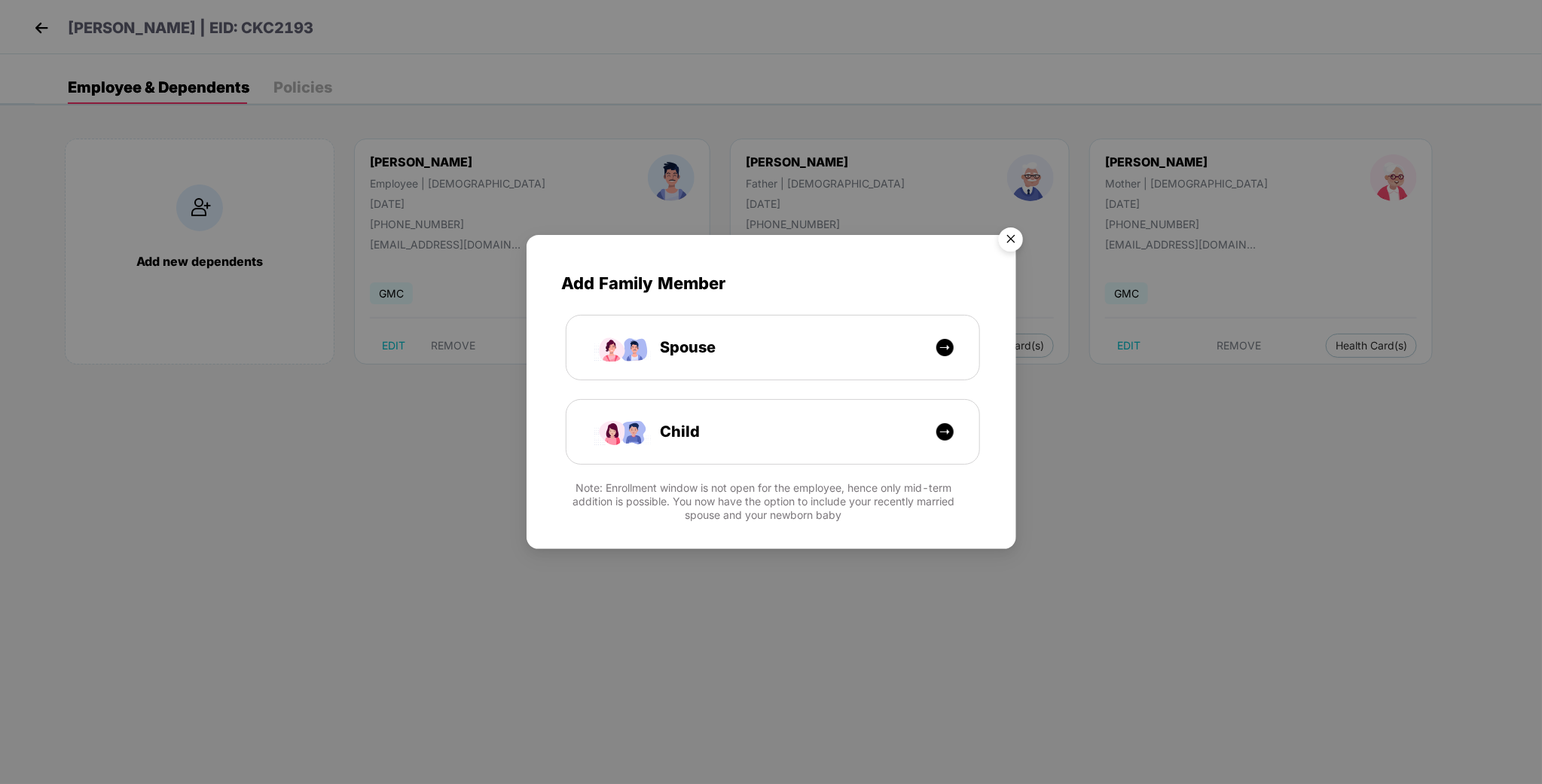
click at [1004, 235] on img "Close" at bounding box center [1011, 242] width 43 height 43
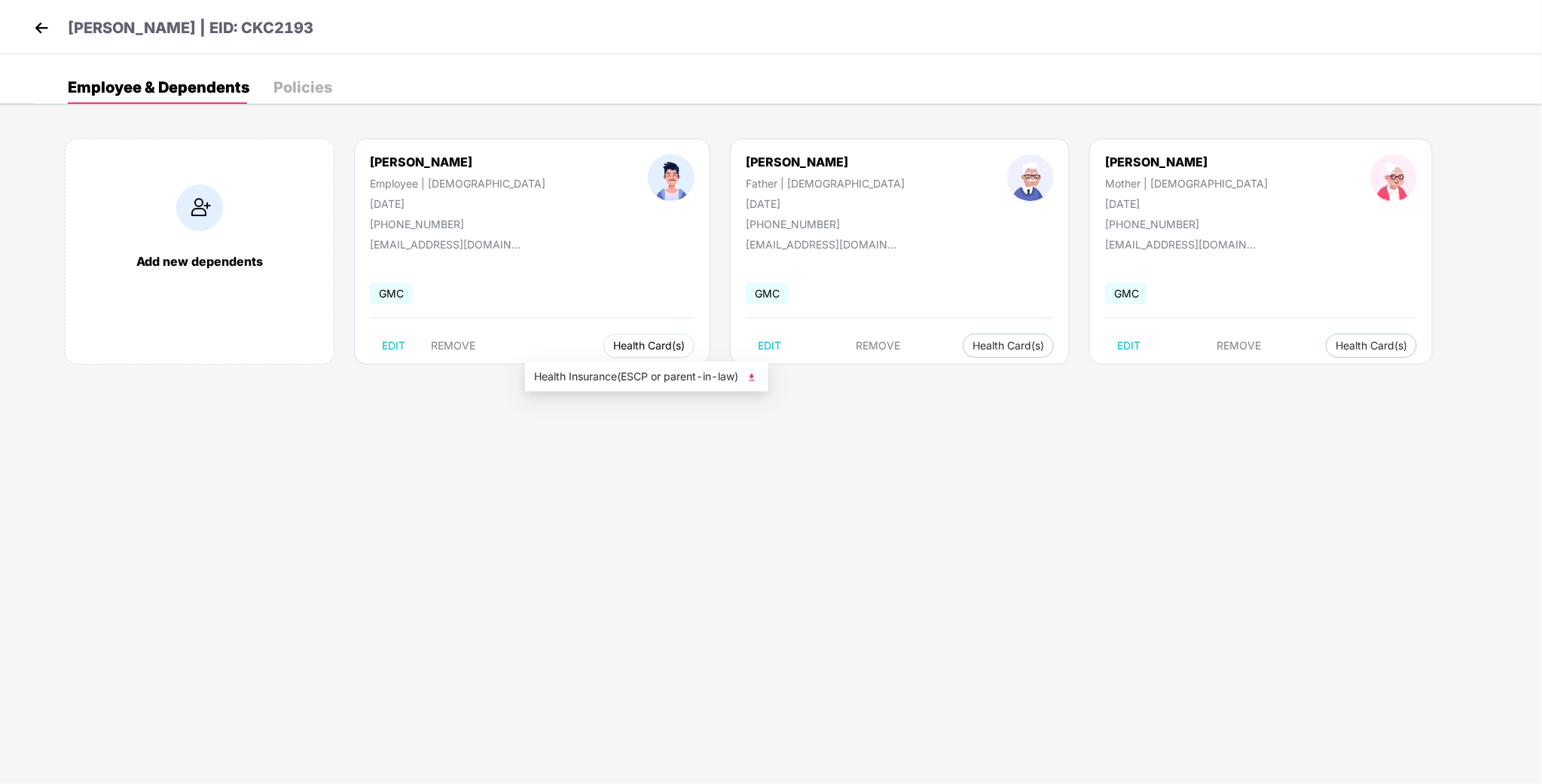
click at [603, 355] on button "Health Card(s)" at bounding box center [649, 345] width 92 height 24
click at [627, 375] on span "Health Insurance(ESCP or parent-in-law)" at bounding box center [647, 377] width 226 height 16
click at [48, 20] on img at bounding box center [42, 28] width 23 height 23
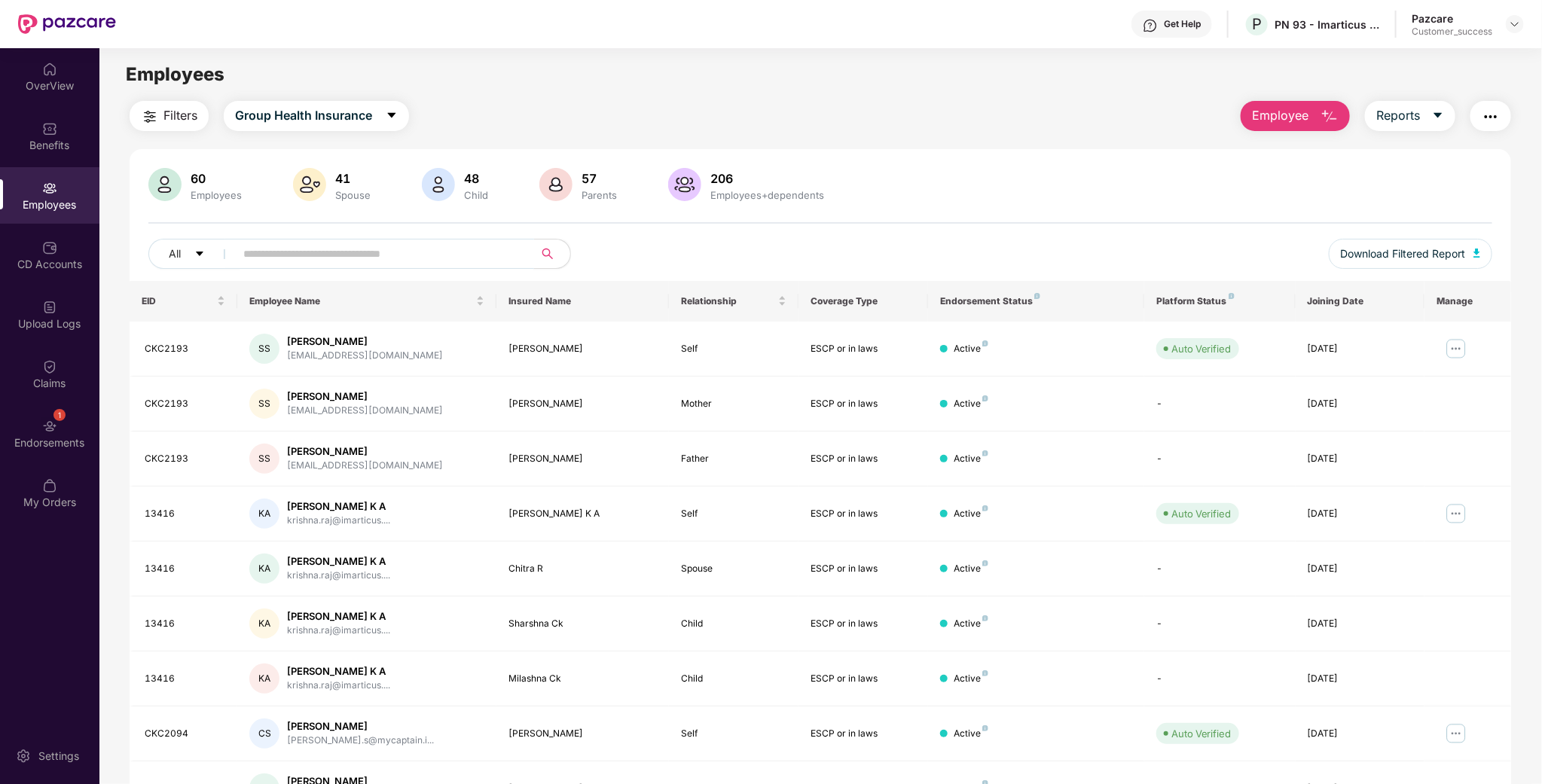
click at [370, 249] on input "text" at bounding box center [379, 254] width 271 height 23
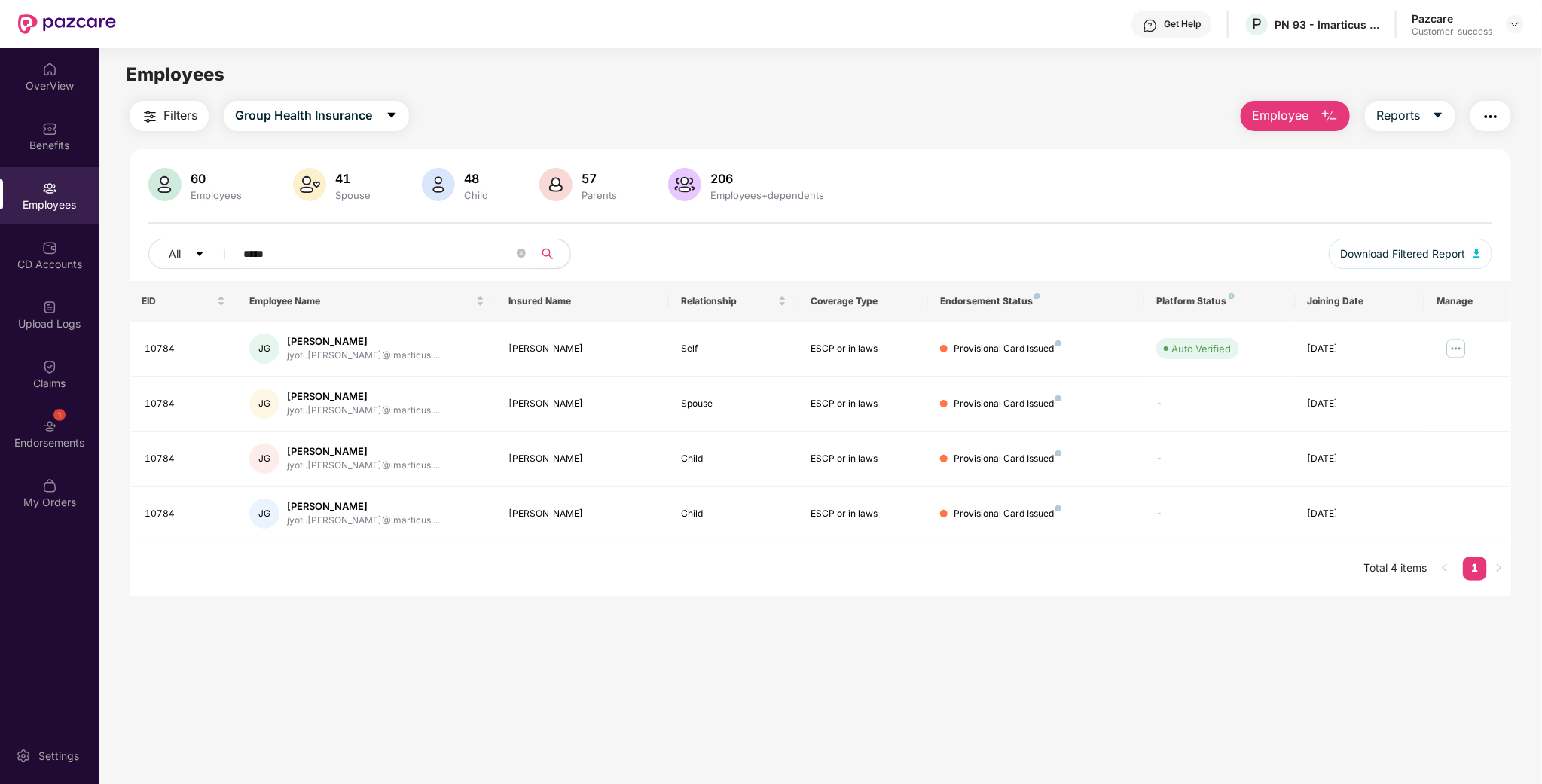
type input "*****"
click at [170, 349] on div "10784" at bounding box center [185, 349] width 81 height 15
click at [1504, 19] on div "Pazcare Customer_success" at bounding box center [1468, 25] width 112 height 26
click at [1514, 23] on img at bounding box center [1515, 24] width 12 height 12
click at [1456, 64] on div "Switch to partner view" at bounding box center [1446, 59] width 196 height 29
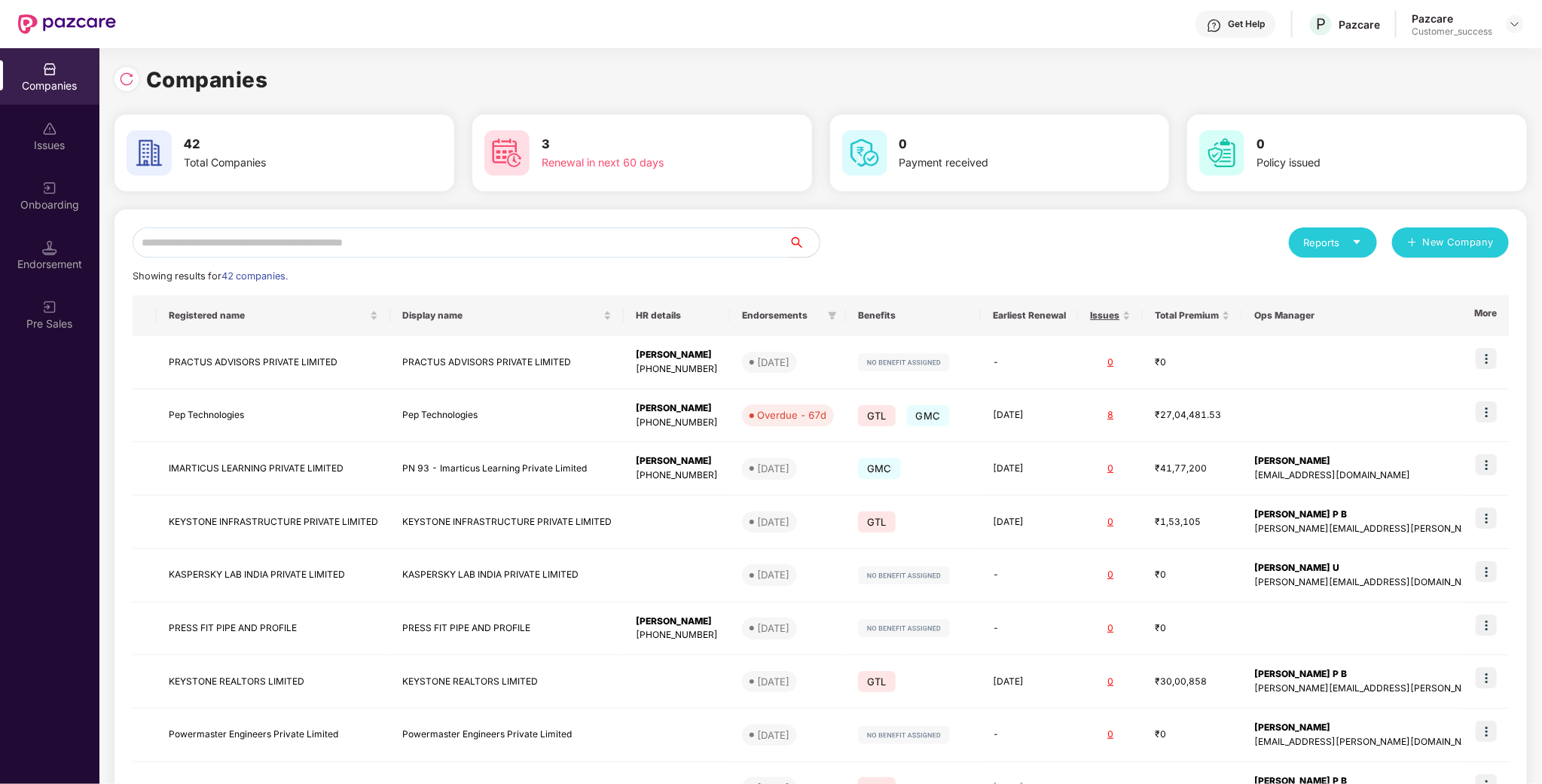
click at [468, 240] on input "text" at bounding box center [461, 242] width 657 height 30
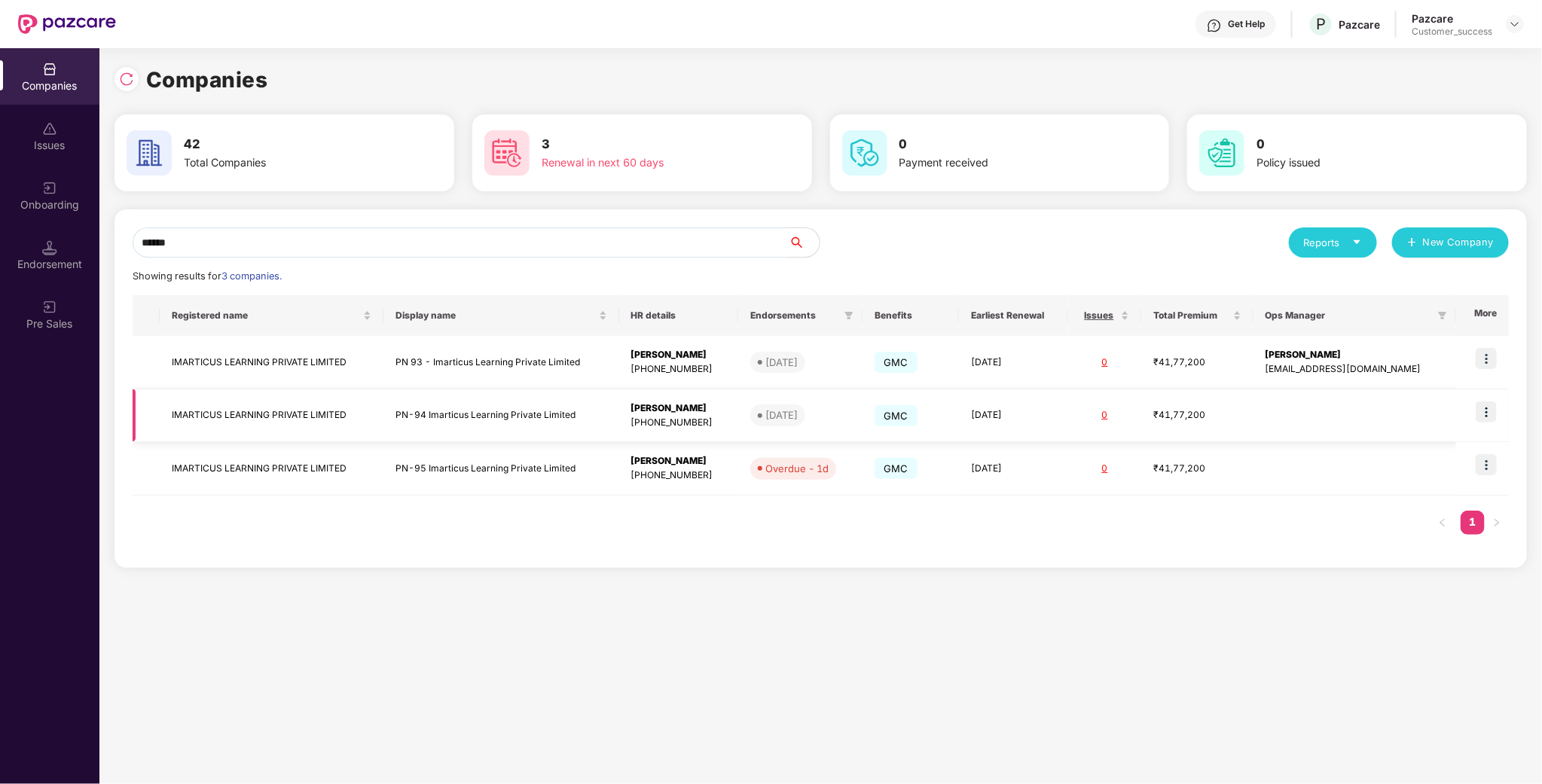
type input "******"
click at [1488, 405] on img at bounding box center [1486, 412] width 21 height 21
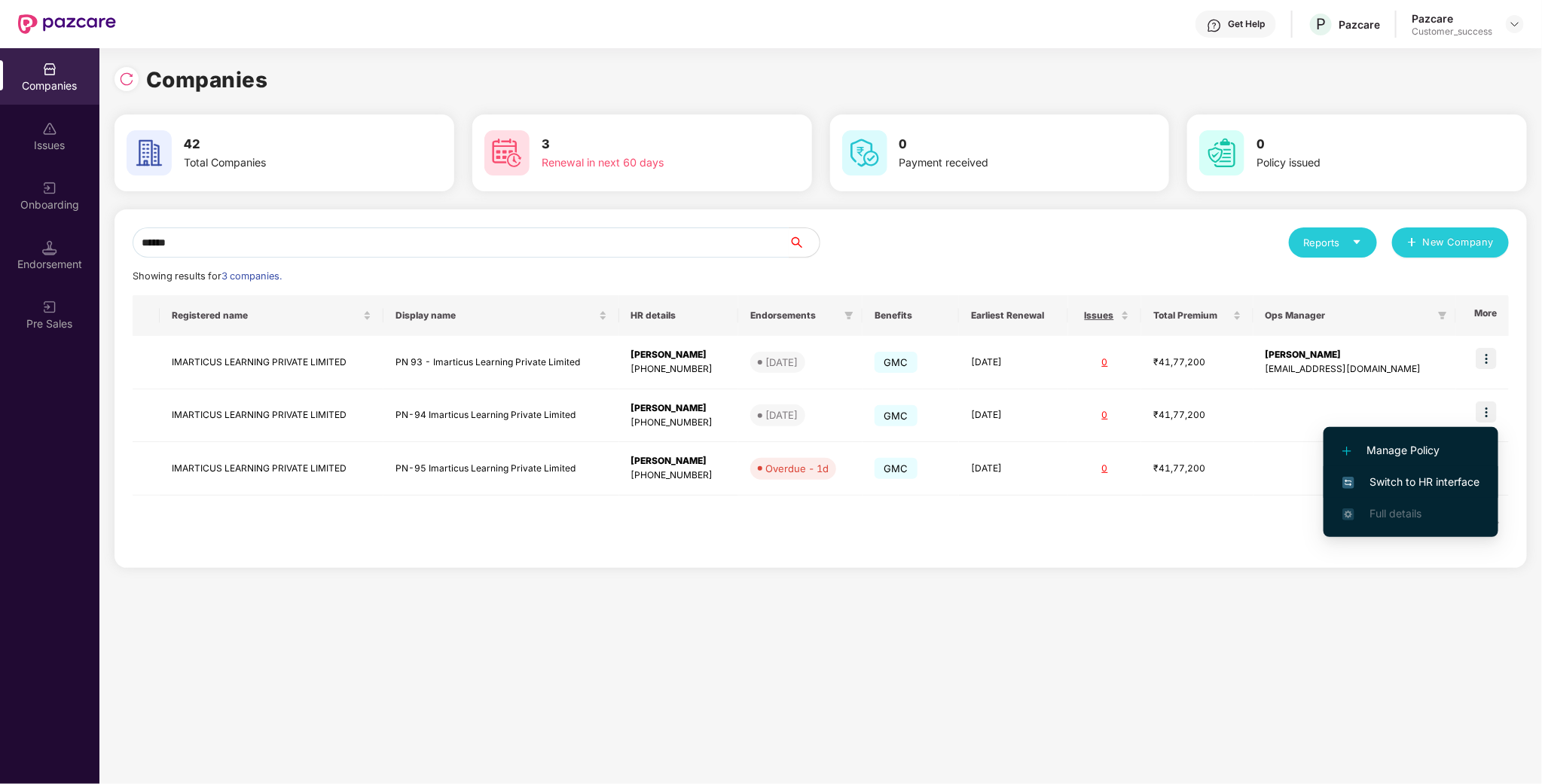
click at [1443, 476] on span "Switch to HR interface" at bounding box center [1411, 482] width 137 height 16
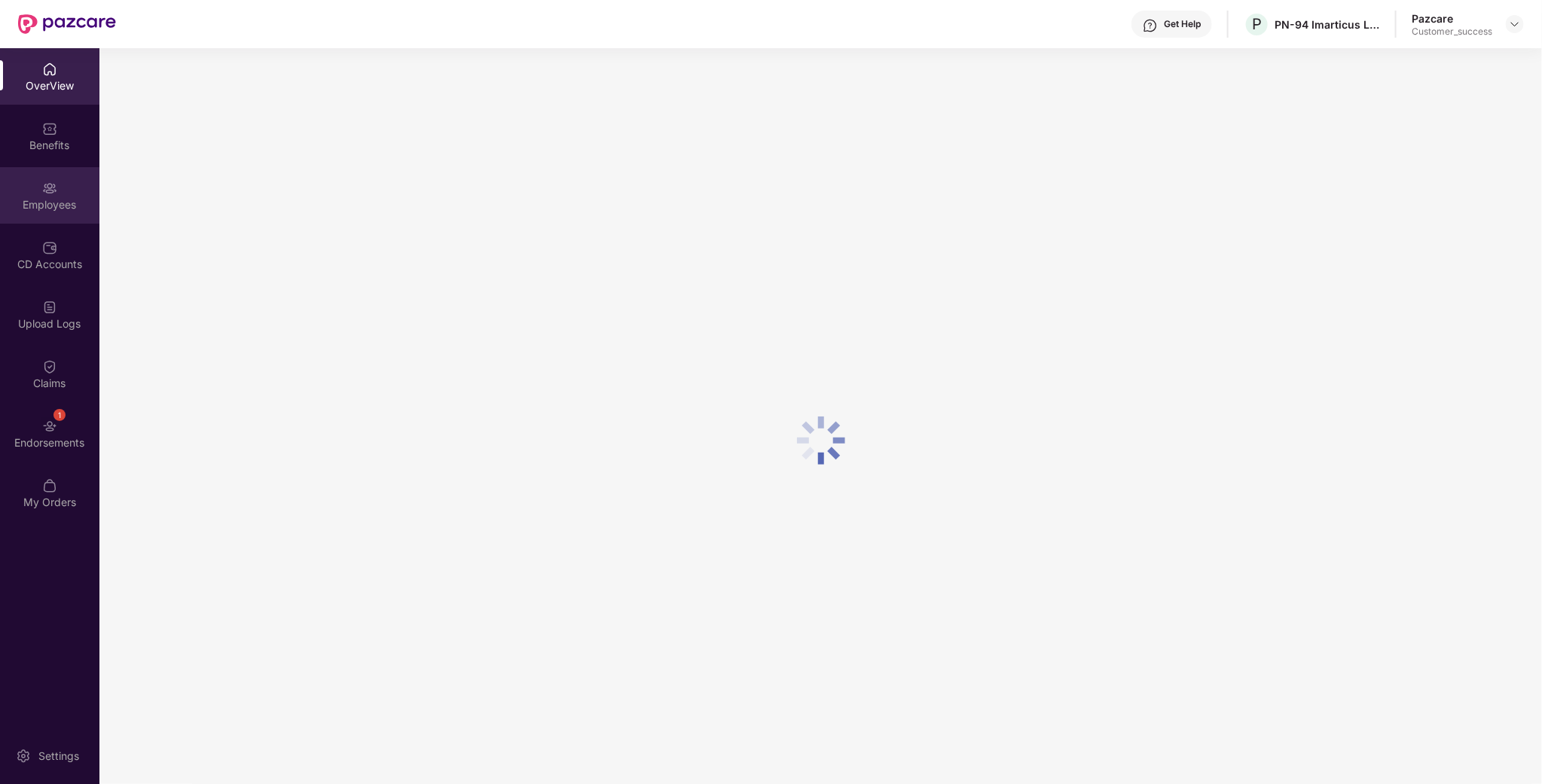
click at [62, 190] on div "Employees" at bounding box center [50, 195] width 100 height 56
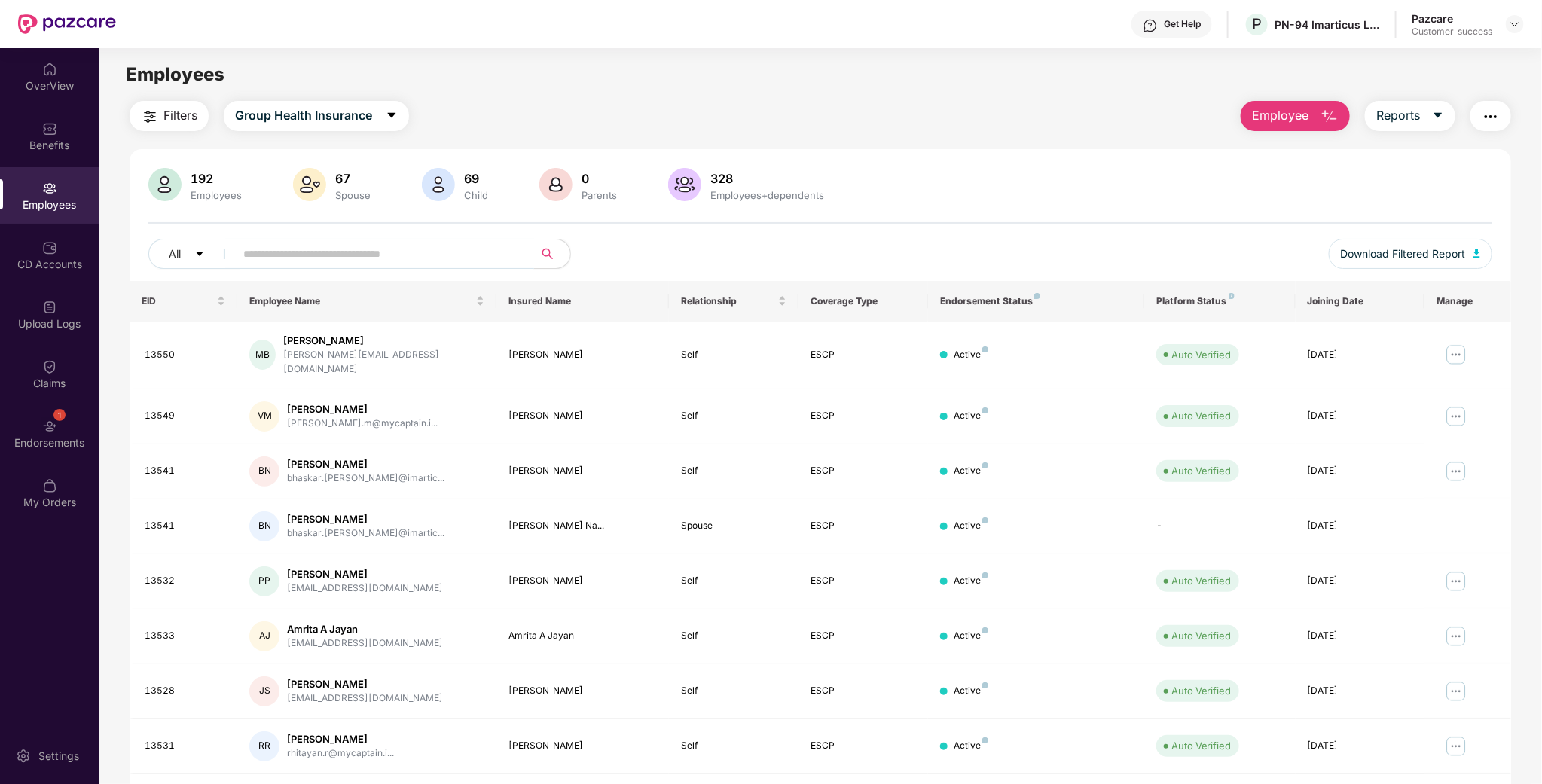
click at [303, 249] on input "text" at bounding box center [379, 254] width 271 height 23
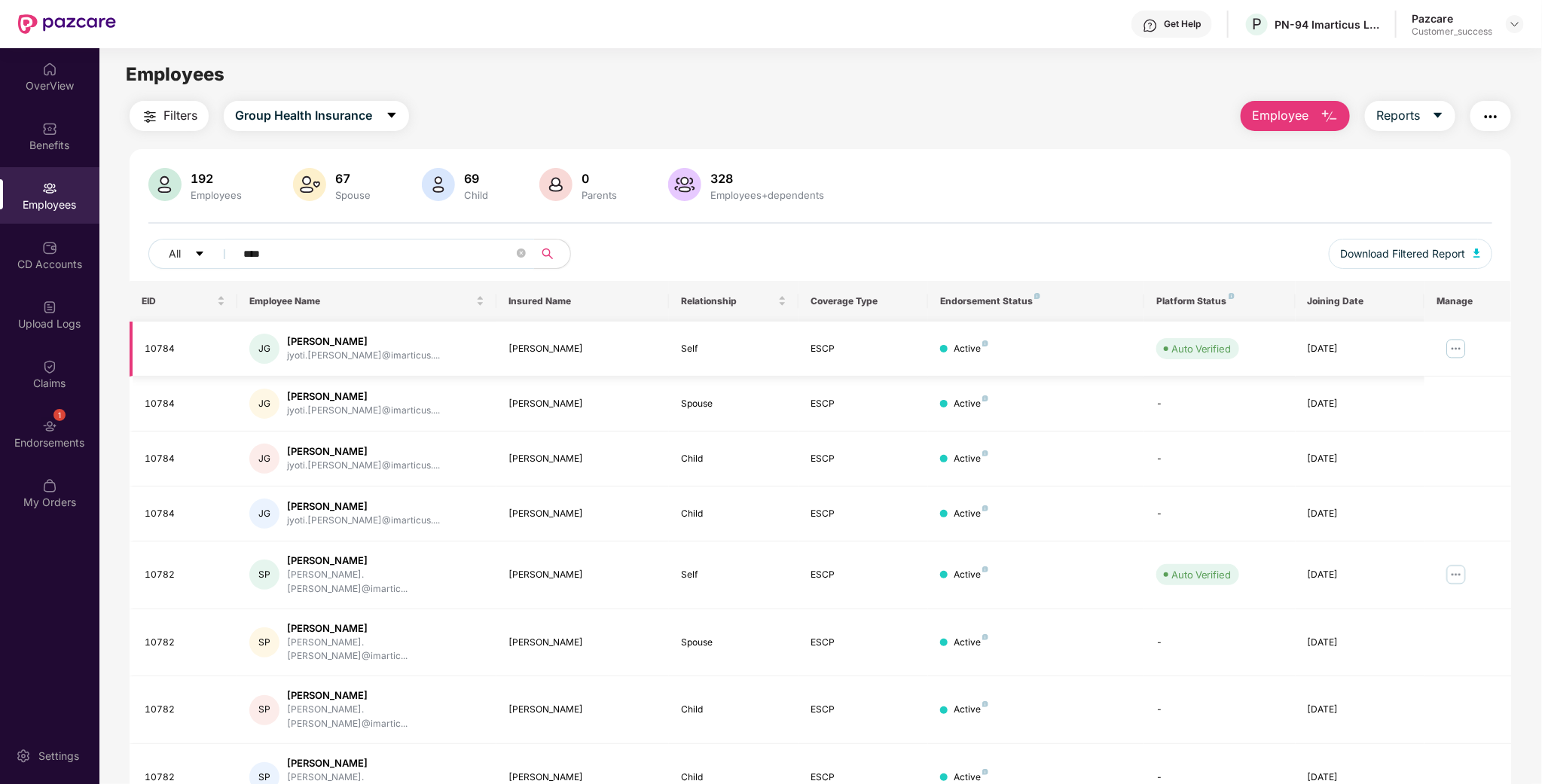
type input "****"
click at [1451, 343] on img at bounding box center [1456, 348] width 24 height 24
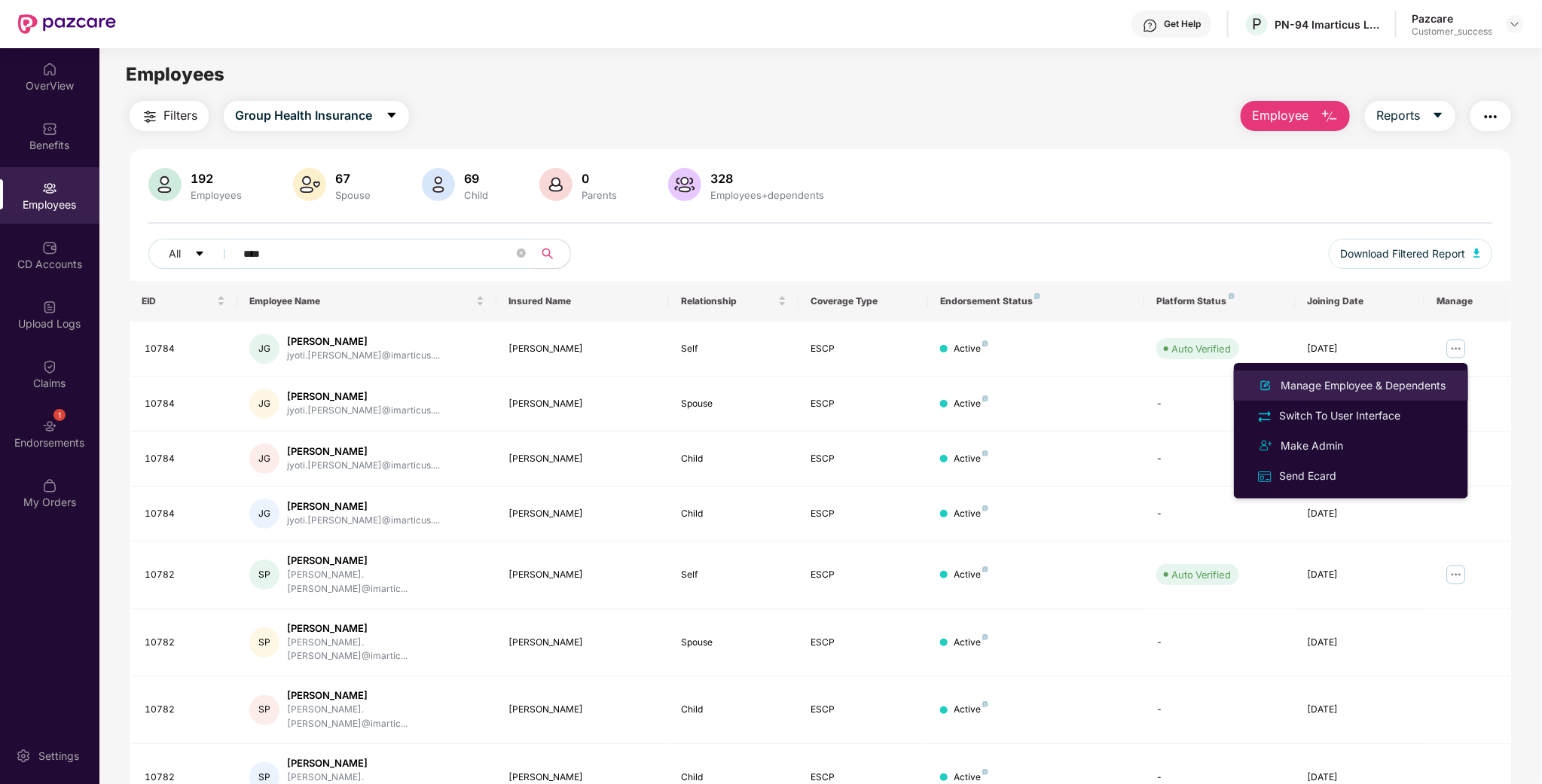
click at [1407, 379] on div "Manage Employee & Dependents" at bounding box center [1363, 386] width 171 height 16
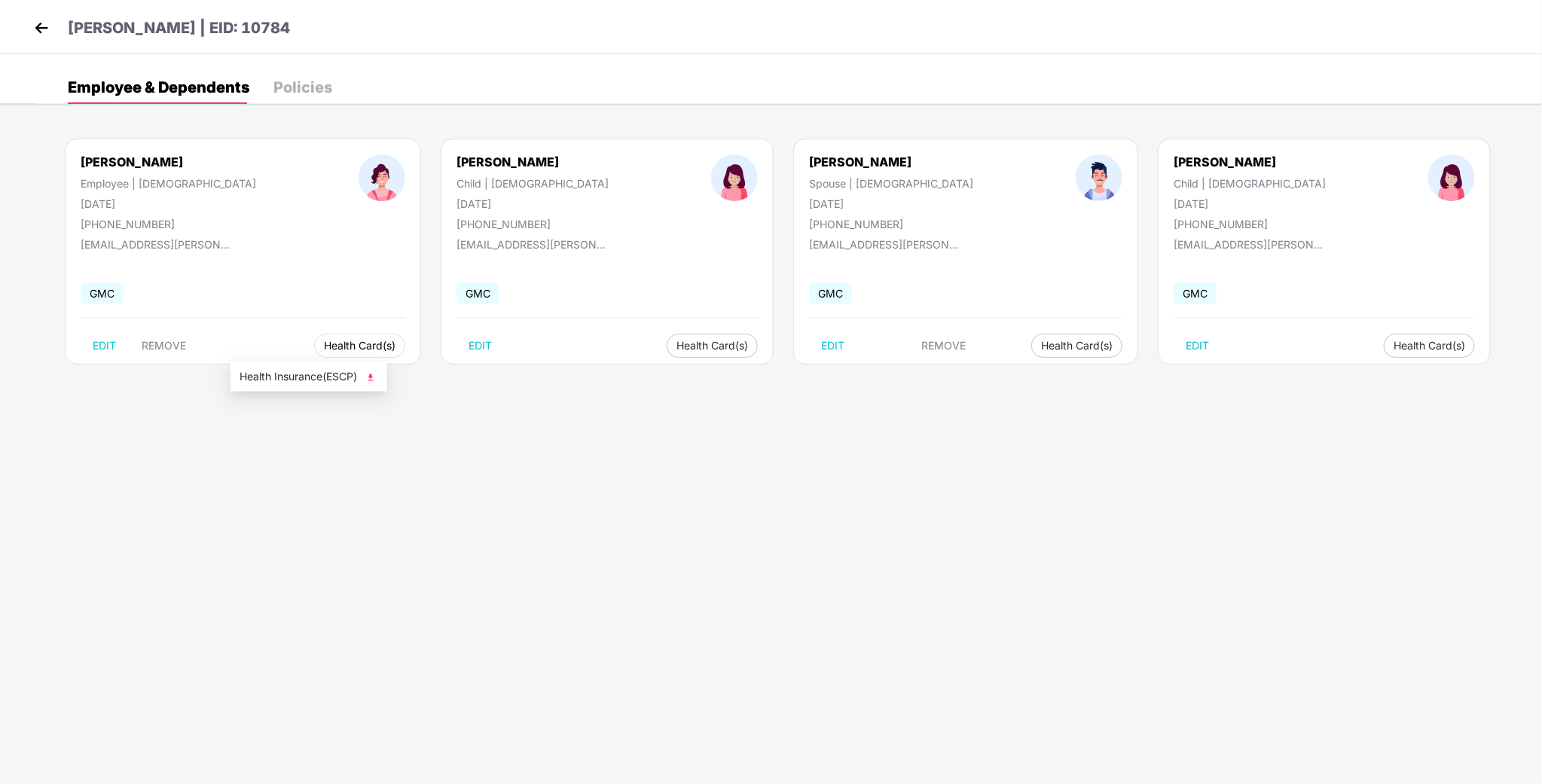
click at [324, 346] on span "Health Card(s)" at bounding box center [360, 345] width 72 height 7
click at [324, 350] on span "Health Card(s)" at bounding box center [360, 345] width 72 height 7
click at [326, 388] on li "Health Insurance(ESCP)" at bounding box center [309, 376] width 157 height 24
